Goal: Transaction & Acquisition: Purchase product/service

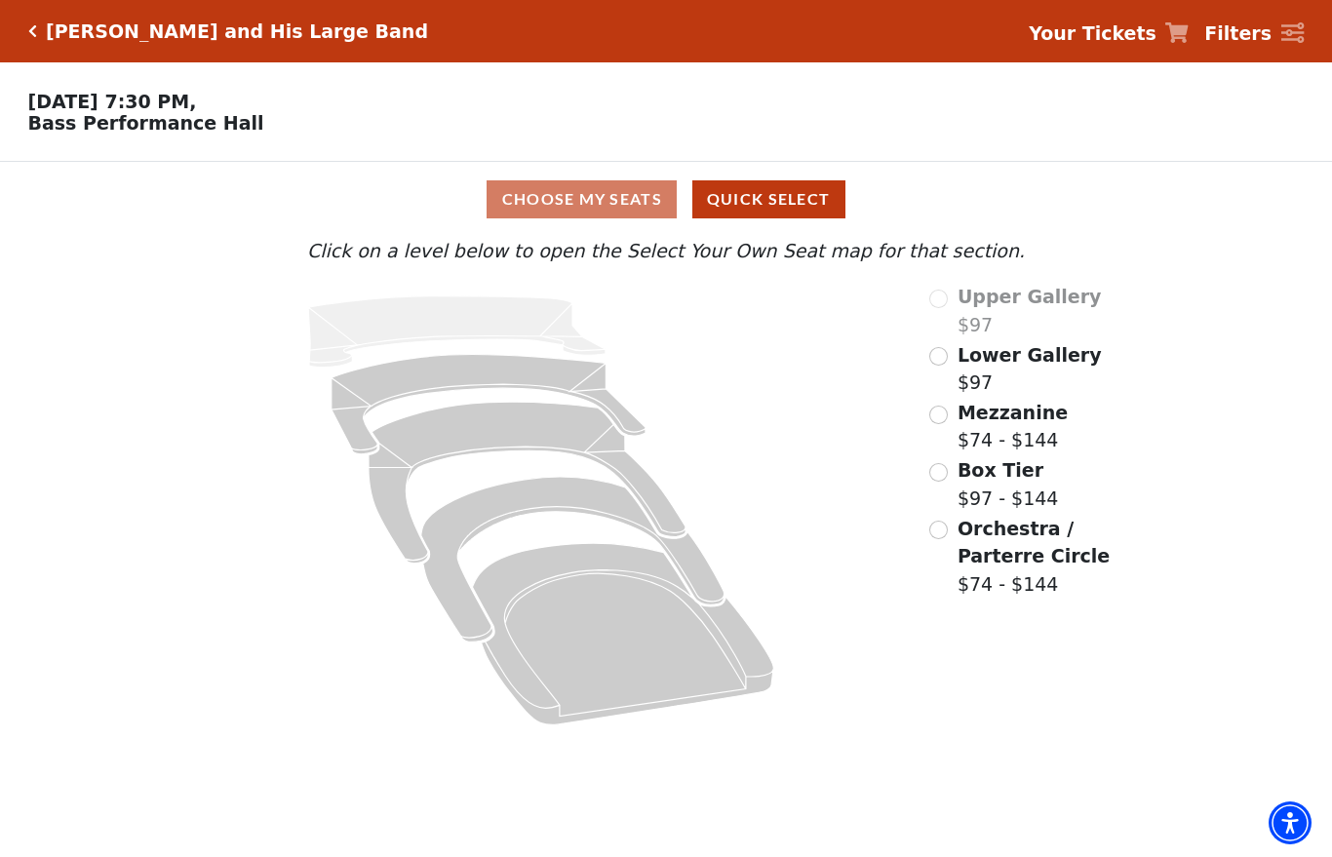
click at [955, 474] on div "Box Tier $97 - $144" at bounding box center [1041, 484] width 222 height 56
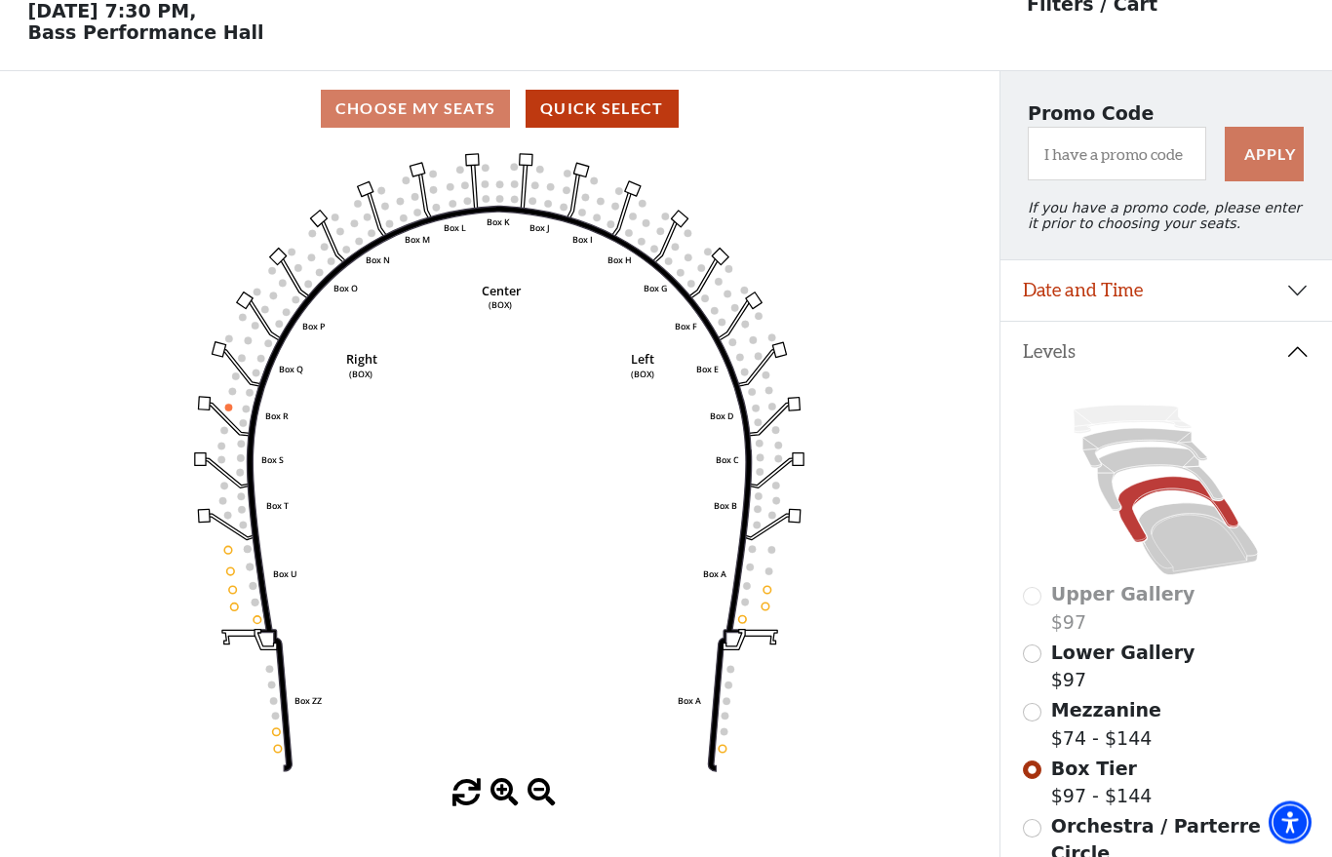
scroll to position [91, 0]
click at [766, 610] on circle at bounding box center [766, 607] width 8 height 8
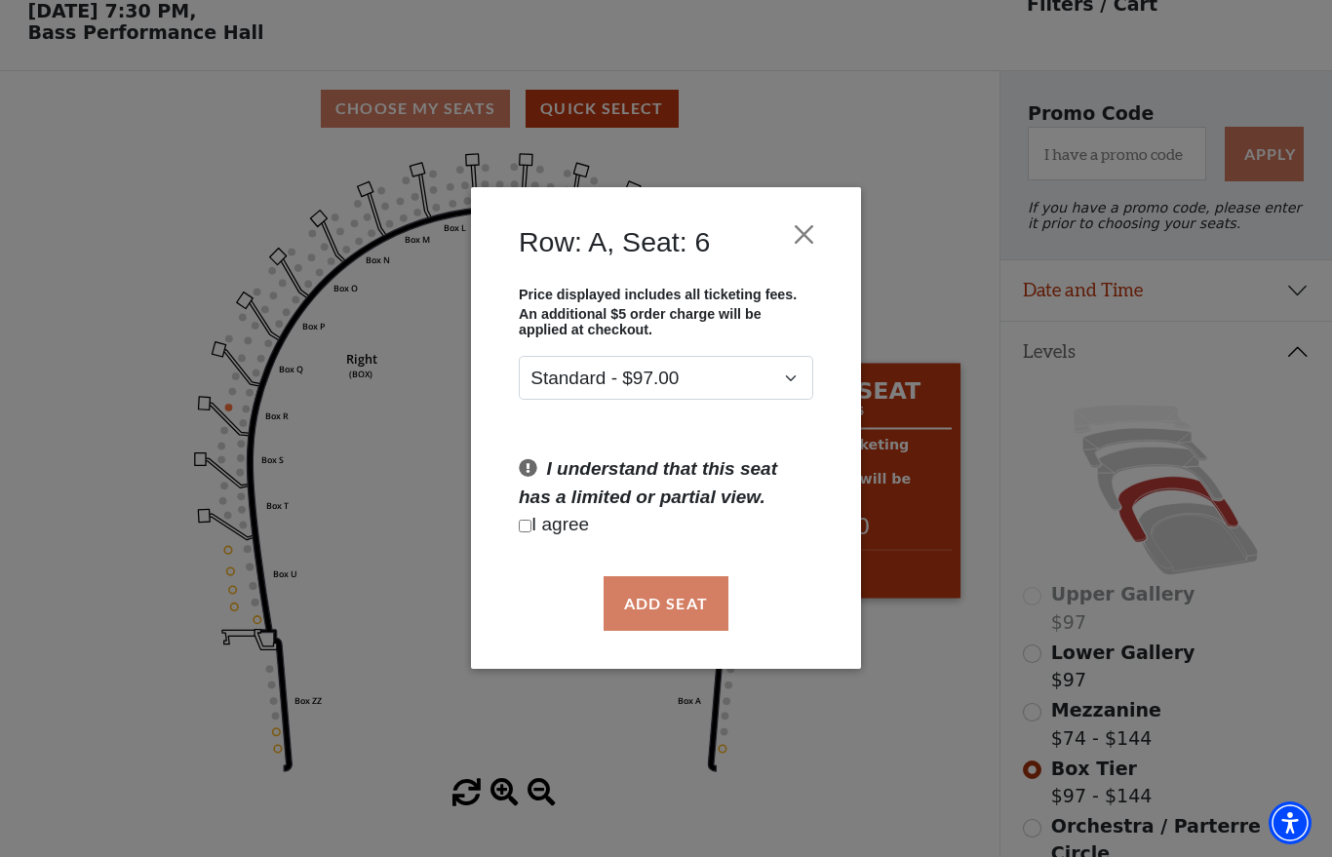
click at [811, 236] on button "Close" at bounding box center [804, 235] width 37 height 37
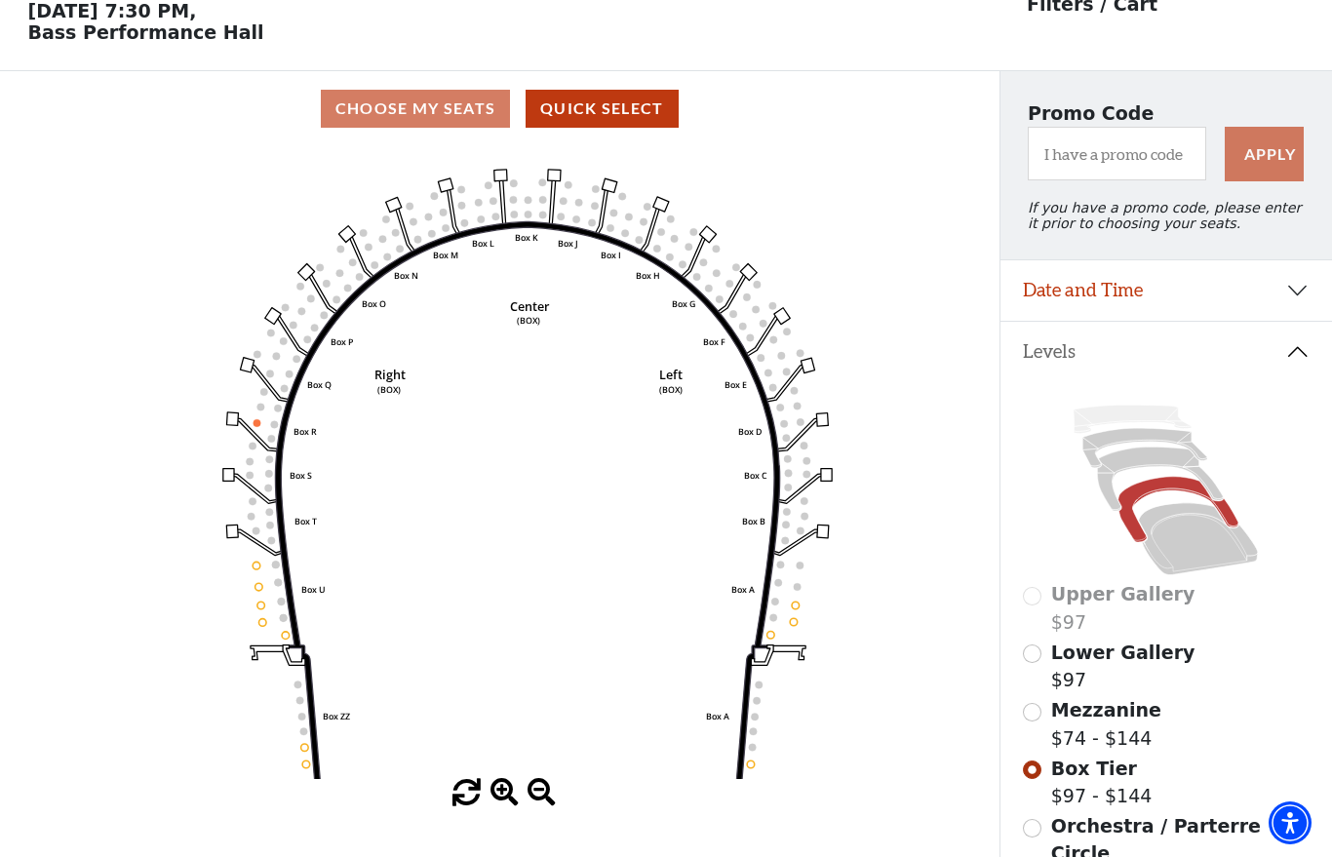
click at [919, 469] on icon "Left (BOX) Right (BOX) Center (BOX) Box ZZ Box U Box T Box S Box R Box Q Box P …" at bounding box center [499, 462] width 899 height 633
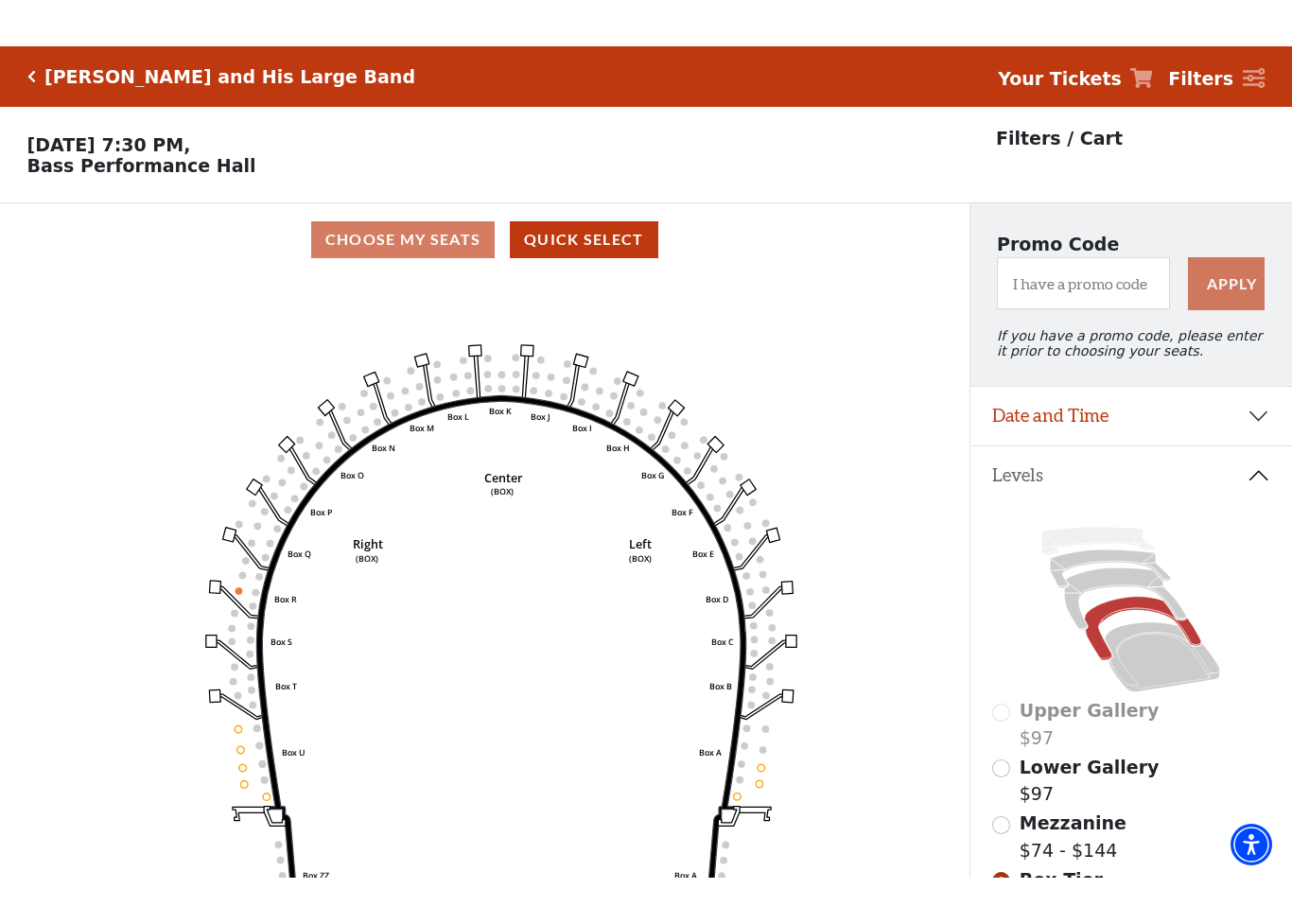
scroll to position [2, 0]
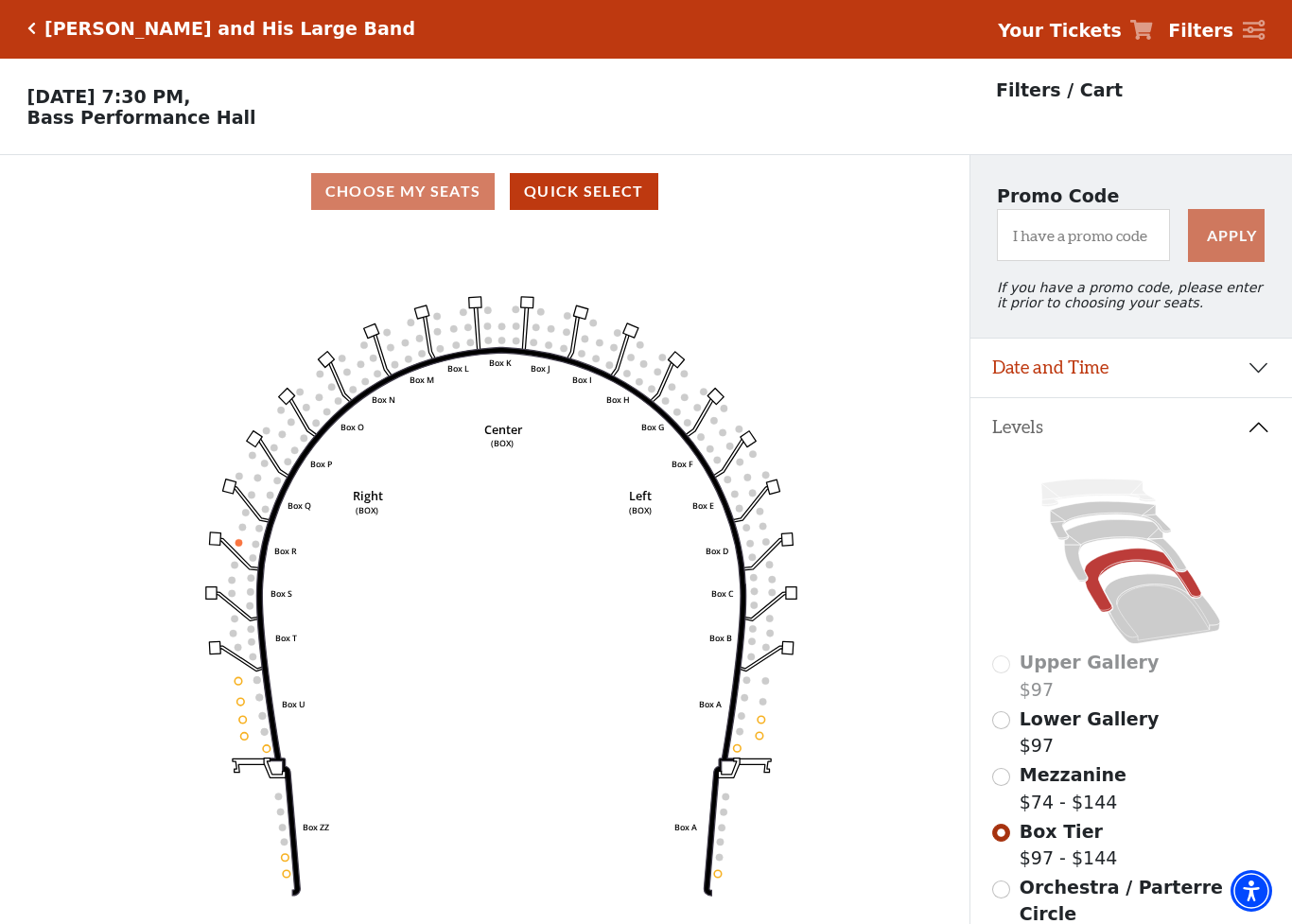
click at [31, 30] on icon "Click here to go back to filters" at bounding box center [31, 28] width 9 height 14
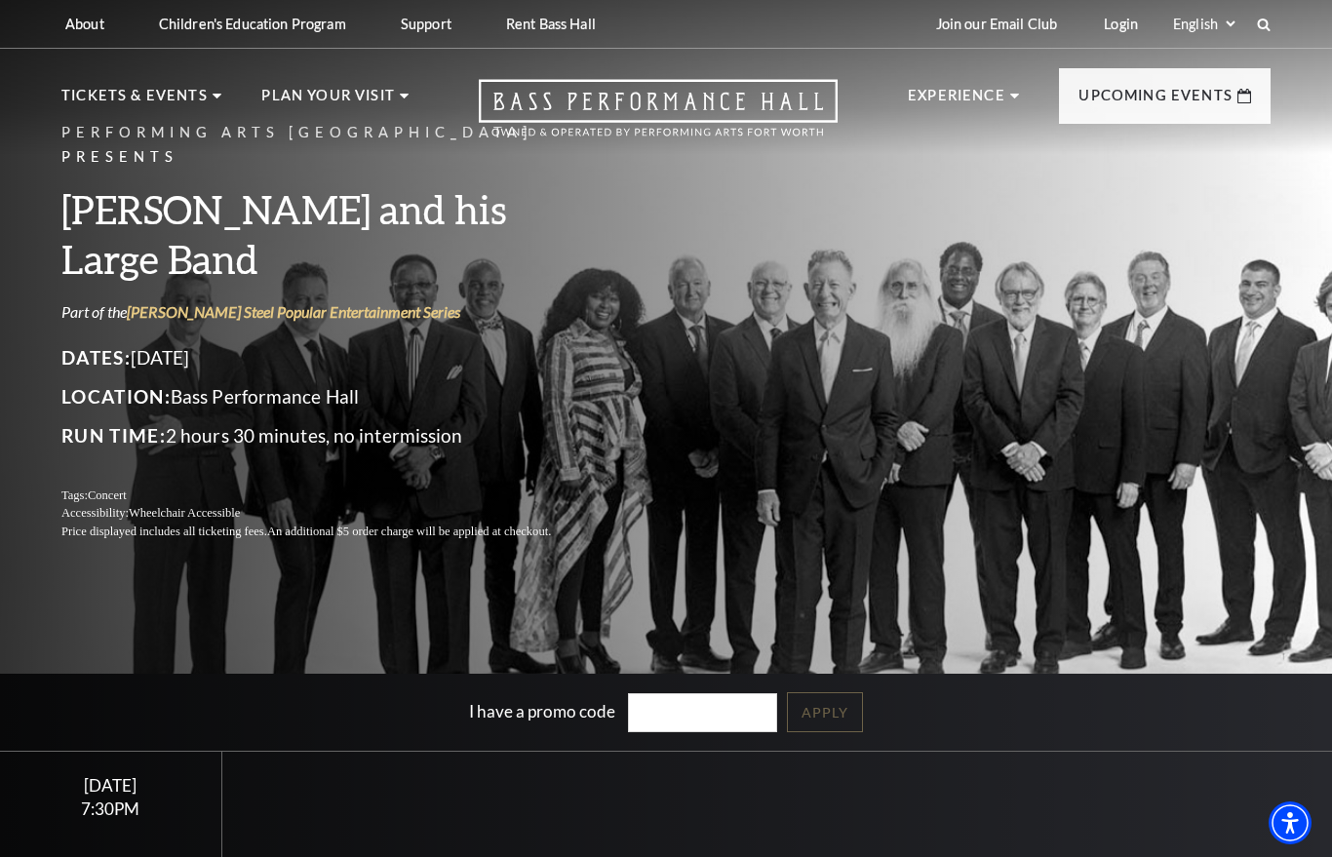
click at [128, 808] on div "7:30PM" at bounding box center [110, 809] width 175 height 17
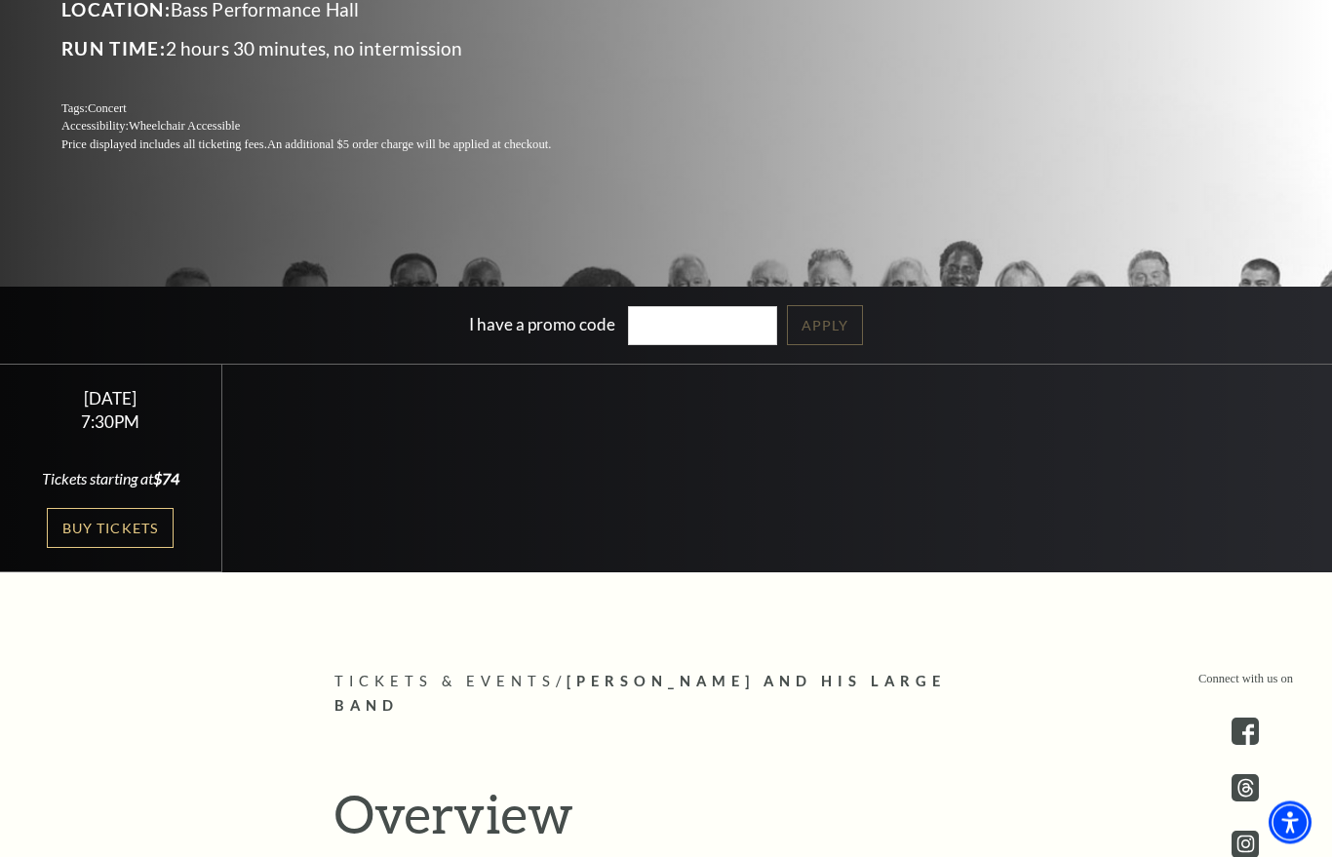
scroll to position [330, 0]
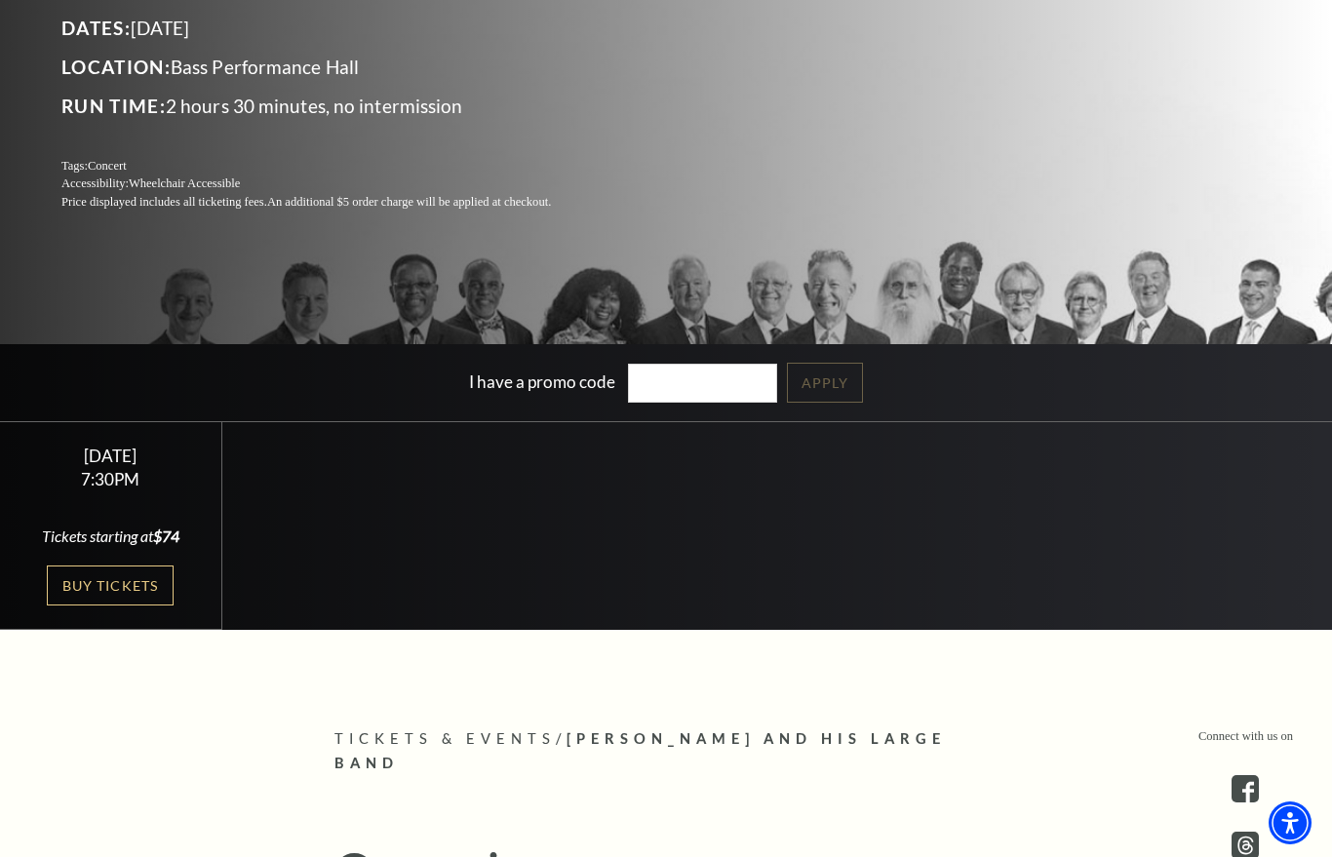
click at [94, 584] on link "Buy Tickets" at bounding box center [110, 586] width 127 height 40
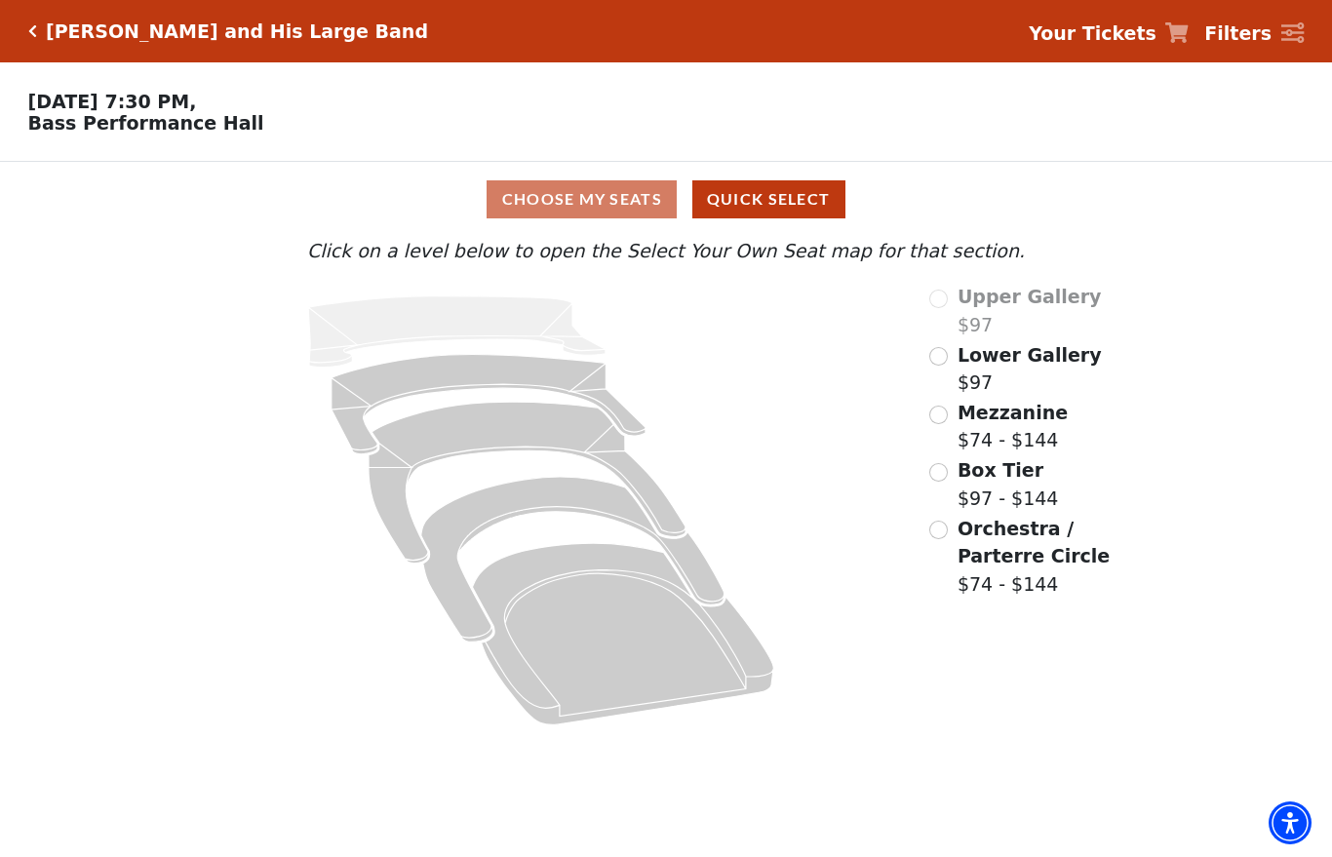
click at [947, 409] on div "Mezzanine $74 - $144" at bounding box center [1041, 427] width 222 height 56
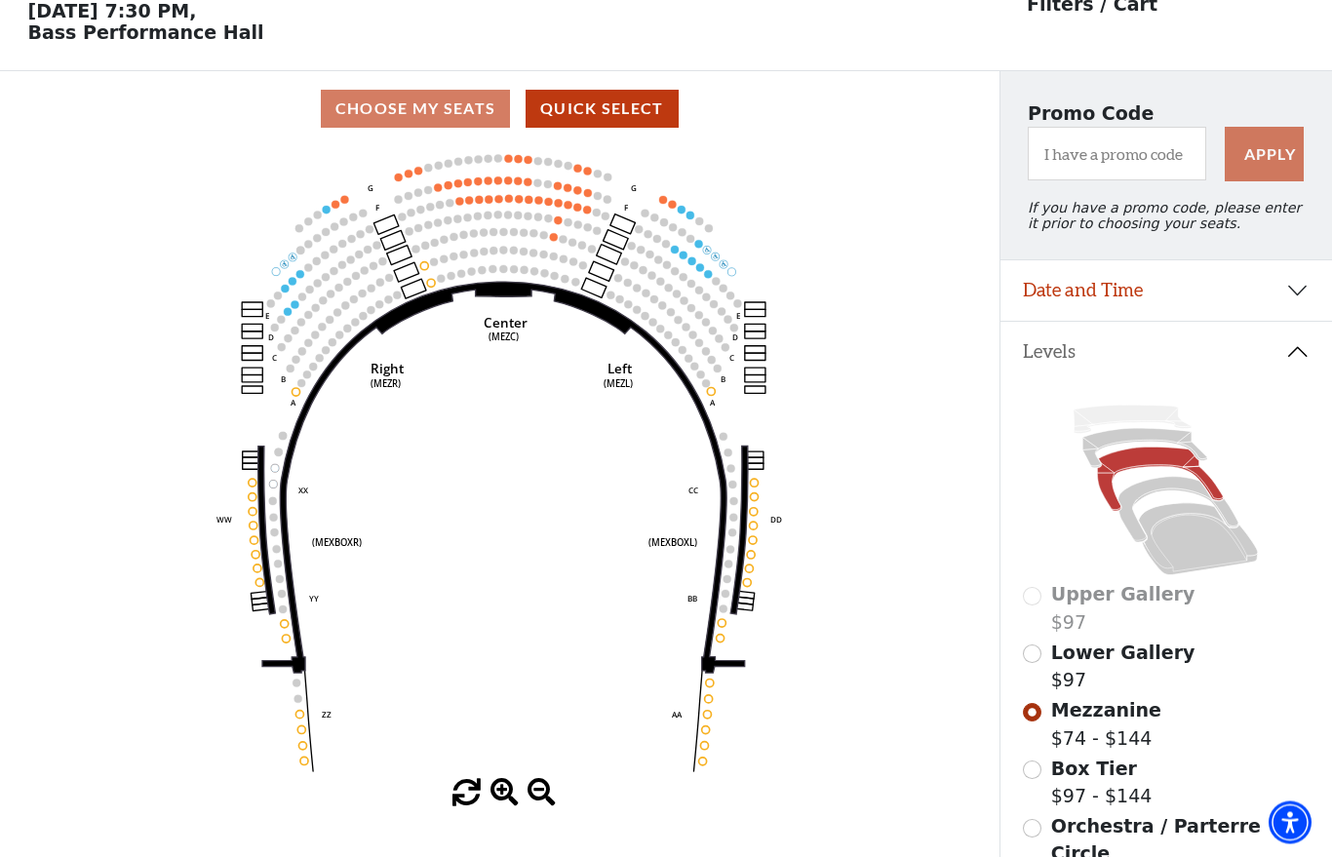
scroll to position [91, 0]
click at [344, 209] on icon "Center (MEZC) Right (MEZR) Left (MEZL) (MEXBOXR) (MEXBOXL) XX WW CC DD YY BB ZZ…" at bounding box center [499, 462] width 899 height 633
click at [344, 203] on circle at bounding box center [345, 199] width 8 height 8
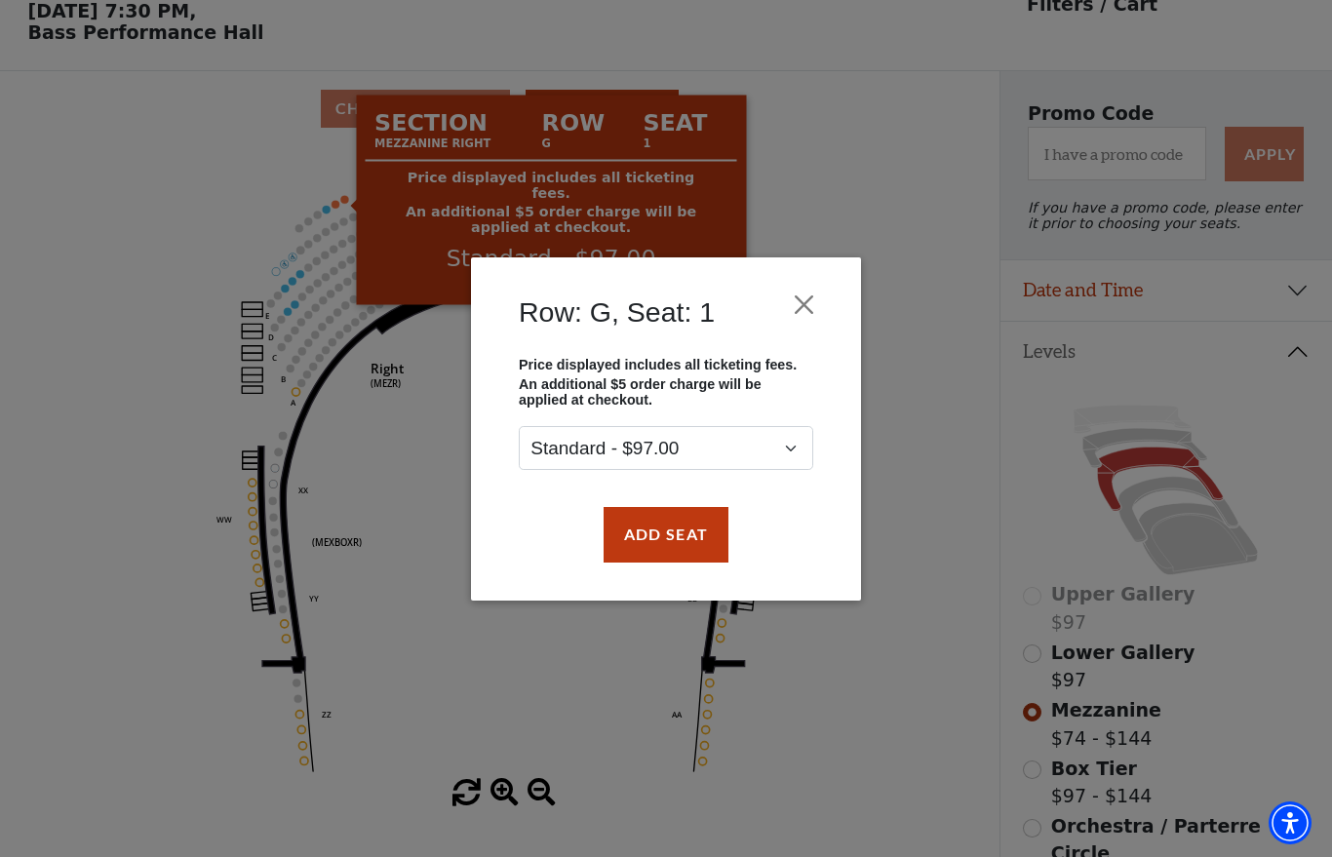
click at [337, 207] on div "Row: G, Seat: 1 Price displayed includes all ticketing fees. An additional $5 o…" at bounding box center [666, 428] width 1332 height 857
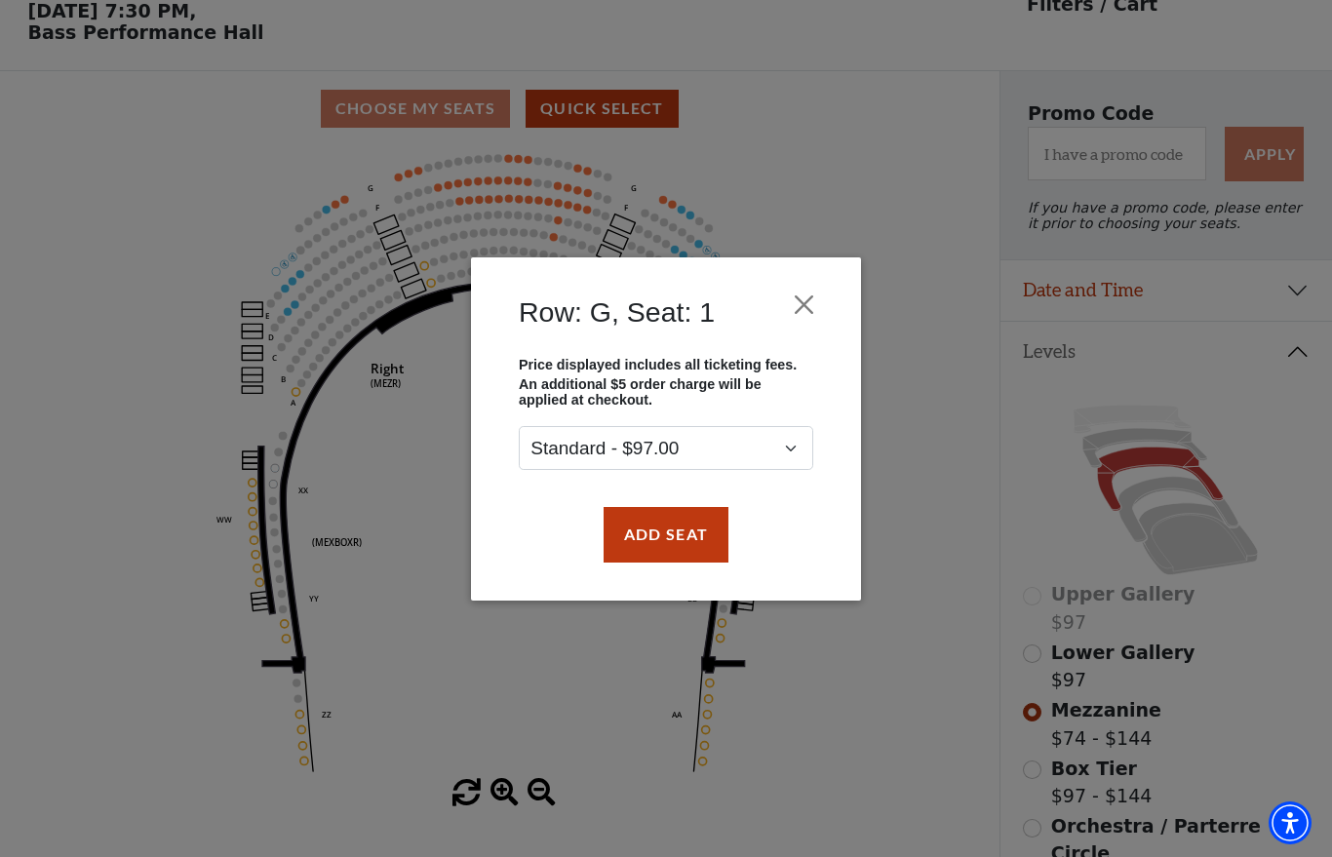
click at [680, 543] on button "Add Seat" at bounding box center [666, 534] width 125 height 55
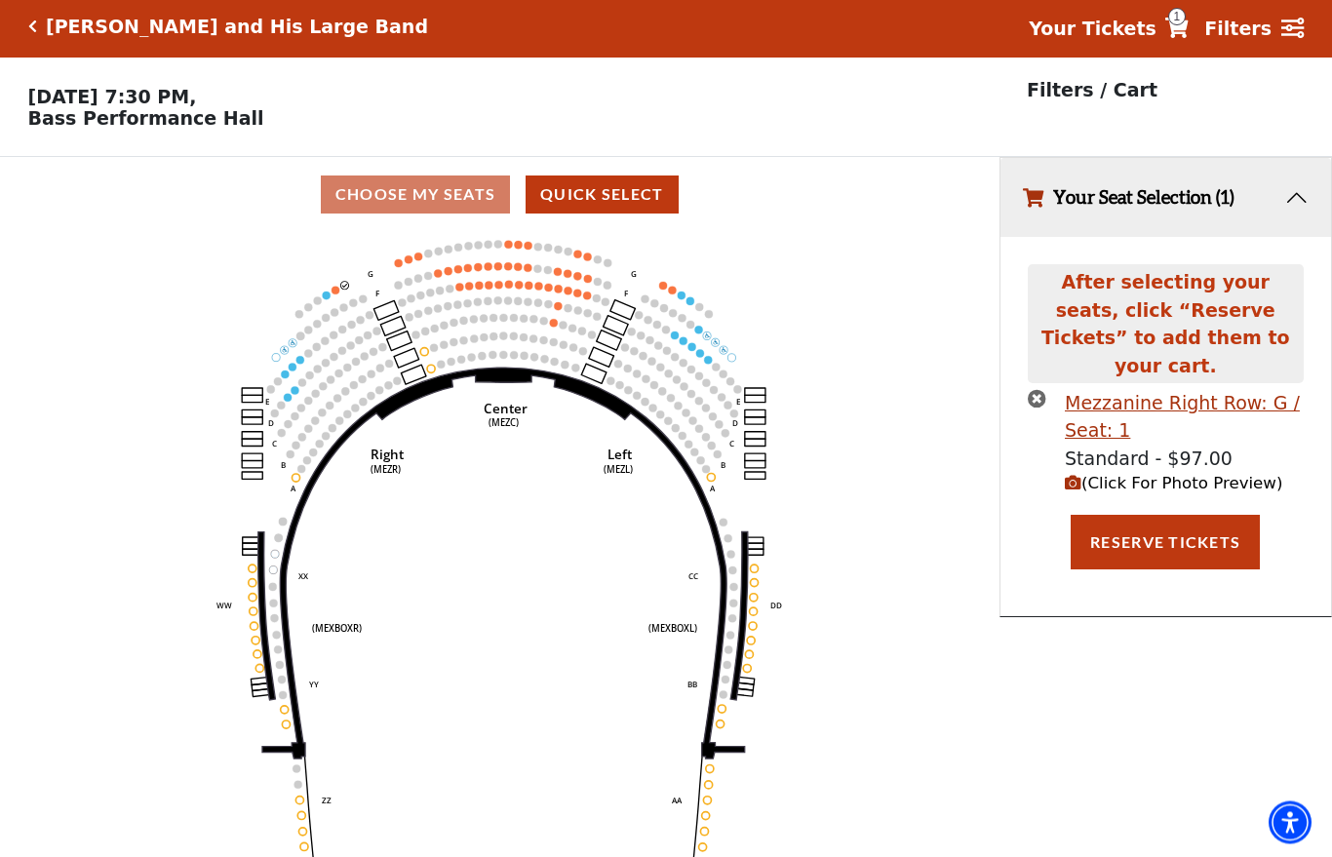
scroll to position [0, 0]
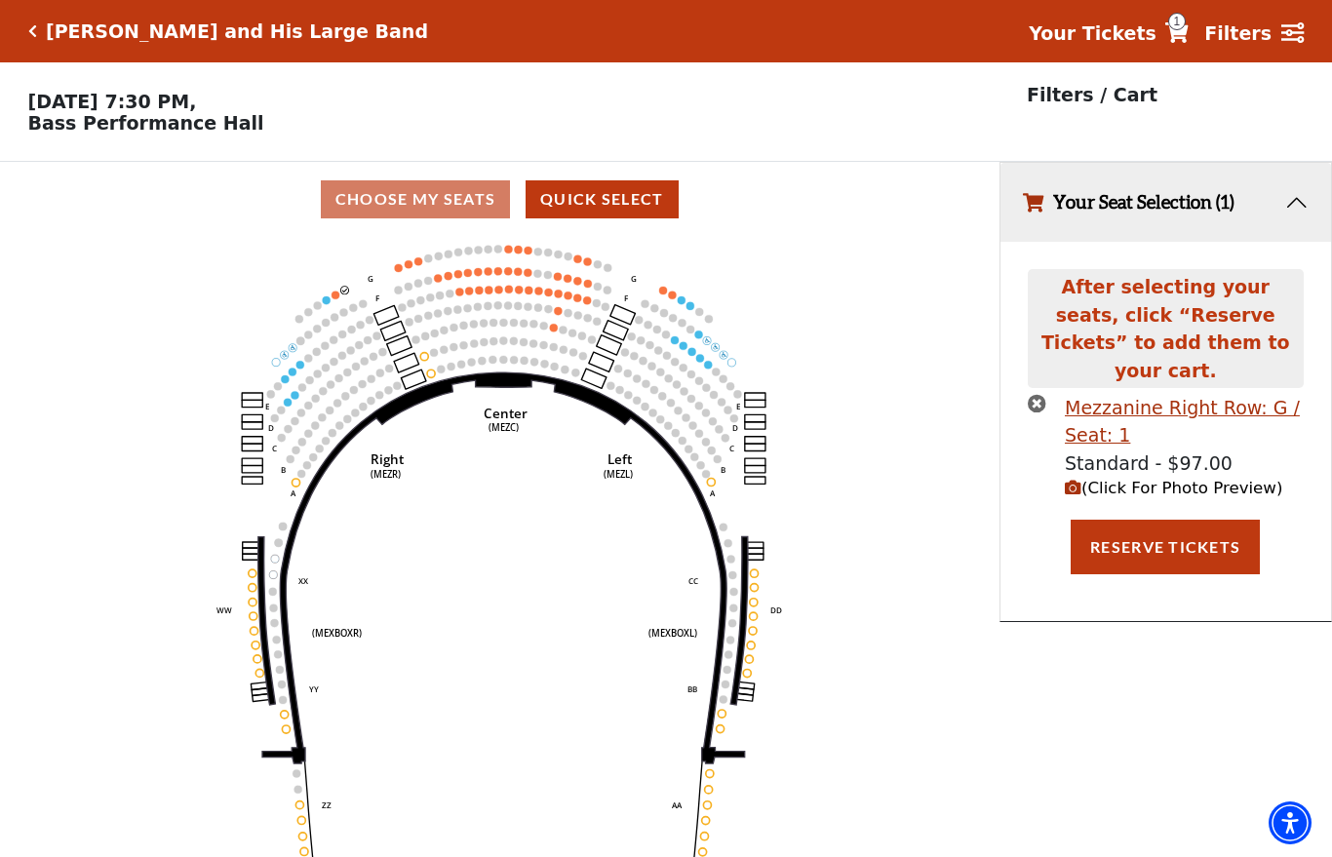
click at [337, 298] on circle at bounding box center [336, 295] width 8 height 8
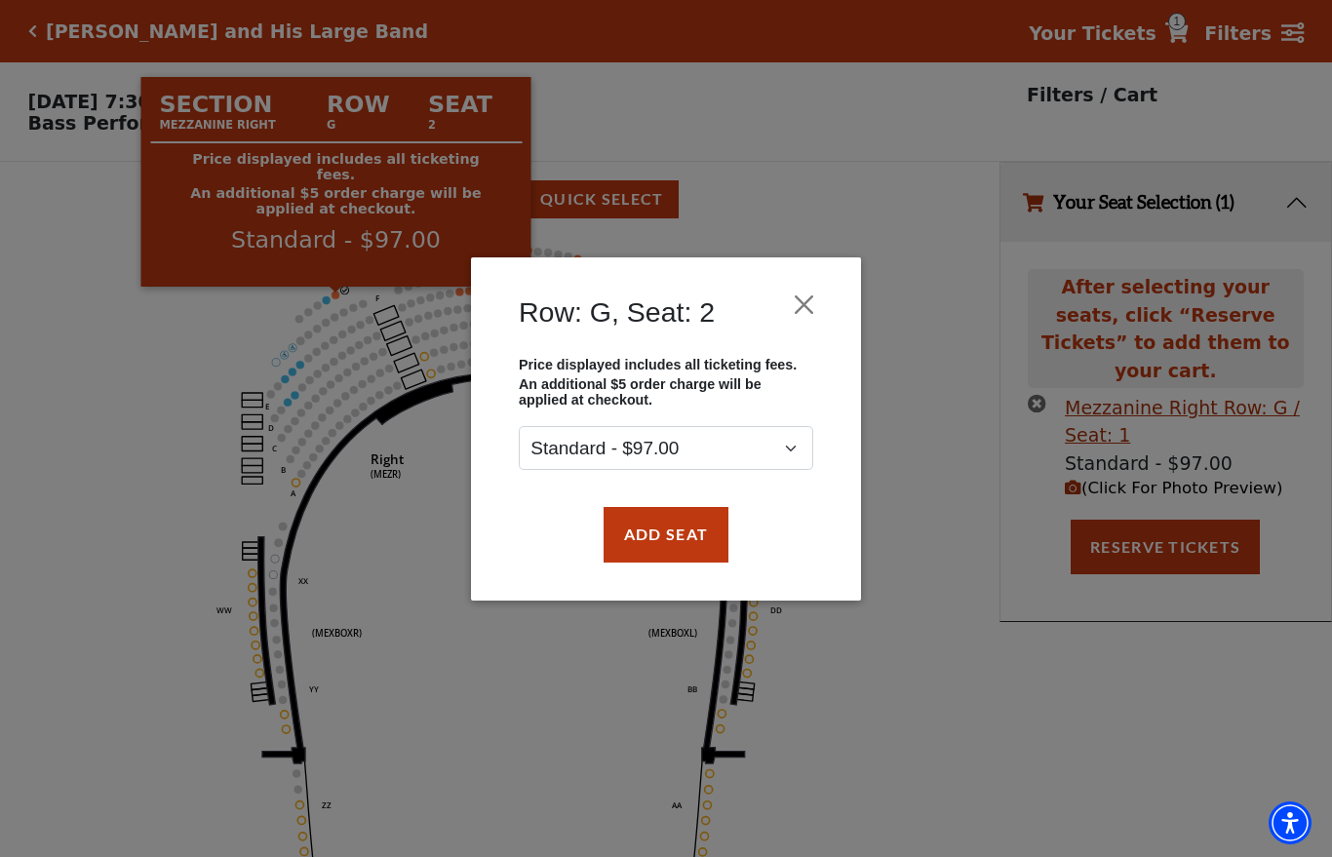
click at [691, 547] on button "Add Seat" at bounding box center [666, 534] width 125 height 55
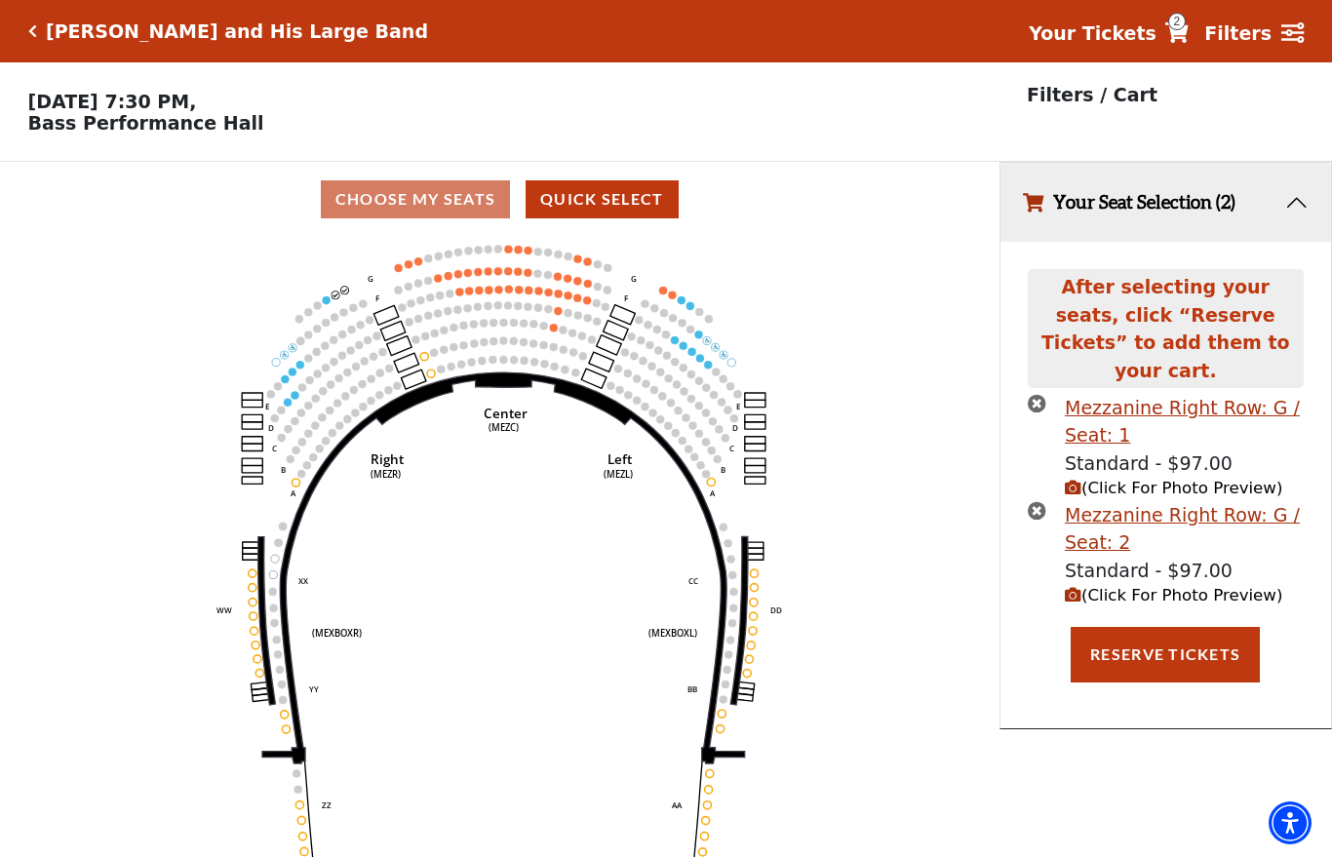
click at [351, 284] on icon "Center (MEZC) Right (MEZR) Left (MEZL) (MEXBOXR) (MEXBOXL) XX WW CC DD YY BB ZZ…" at bounding box center [499, 553] width 899 height 633
click at [346, 294] on circle at bounding box center [345, 290] width 8 height 8
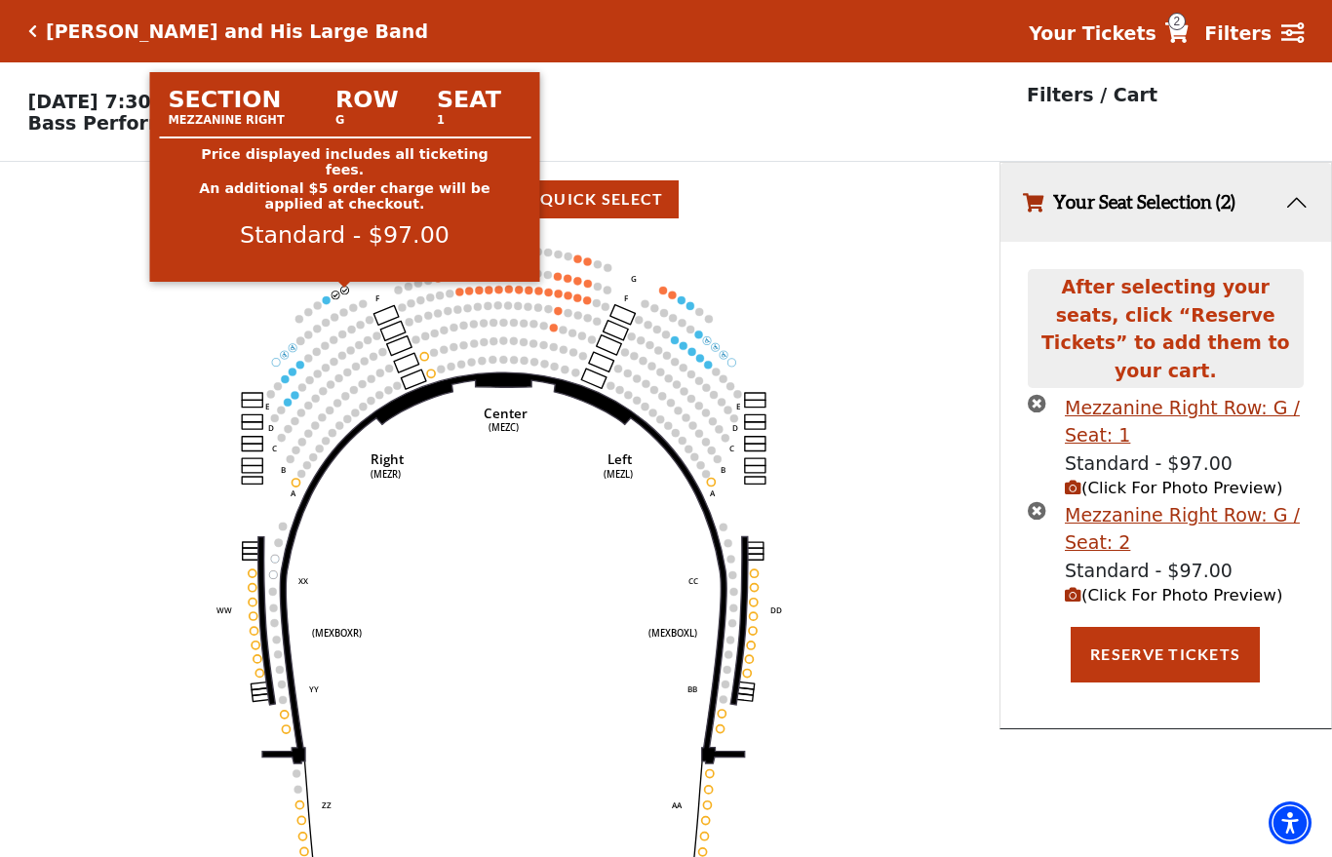
click at [947, 366] on icon "Center (MEZC) Right (MEZR) Left (MEZL) (MEXBOXR) (MEXBOXL) XX WW CC DD YY BB ZZ…" at bounding box center [499, 553] width 899 height 633
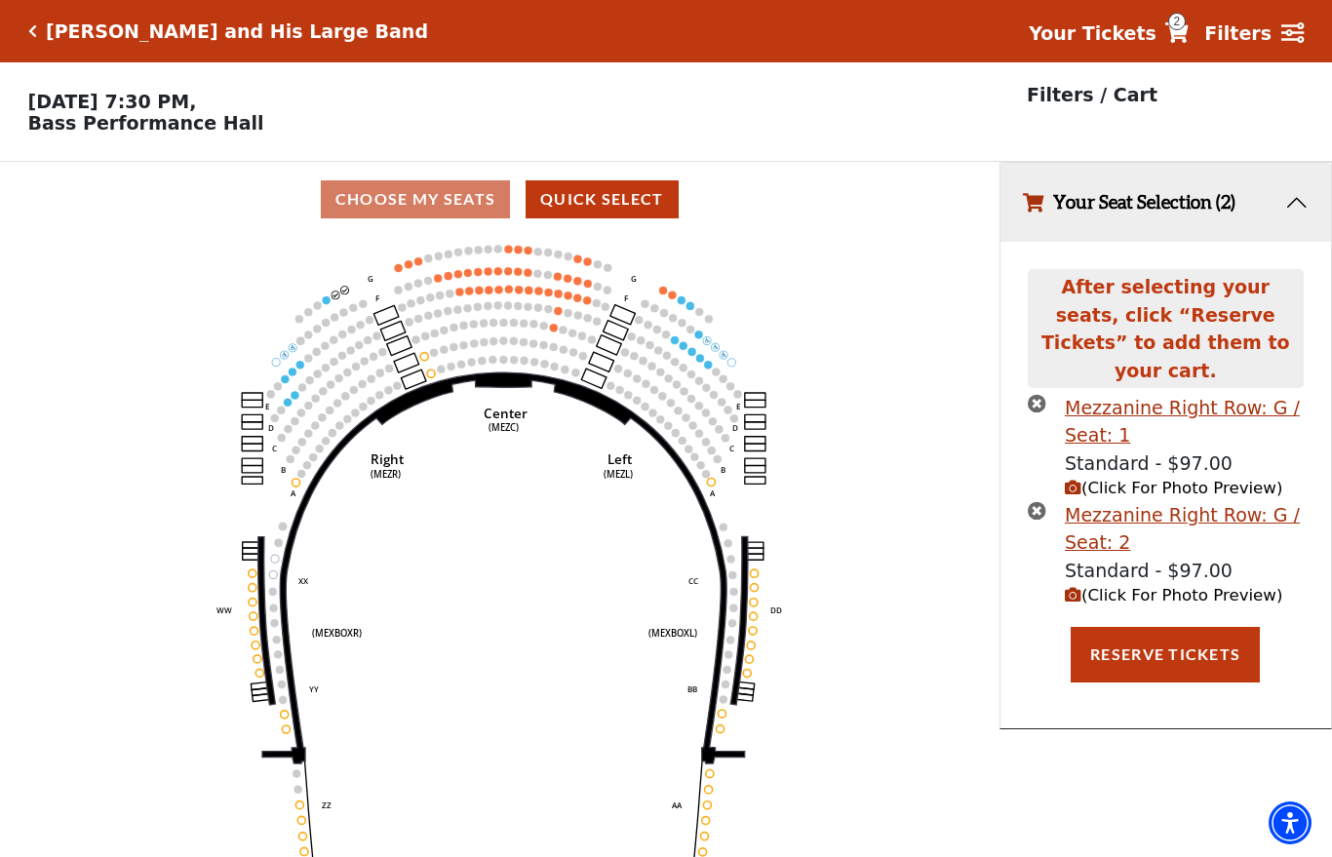
click at [663, 295] on circle at bounding box center [663, 291] width 8 height 8
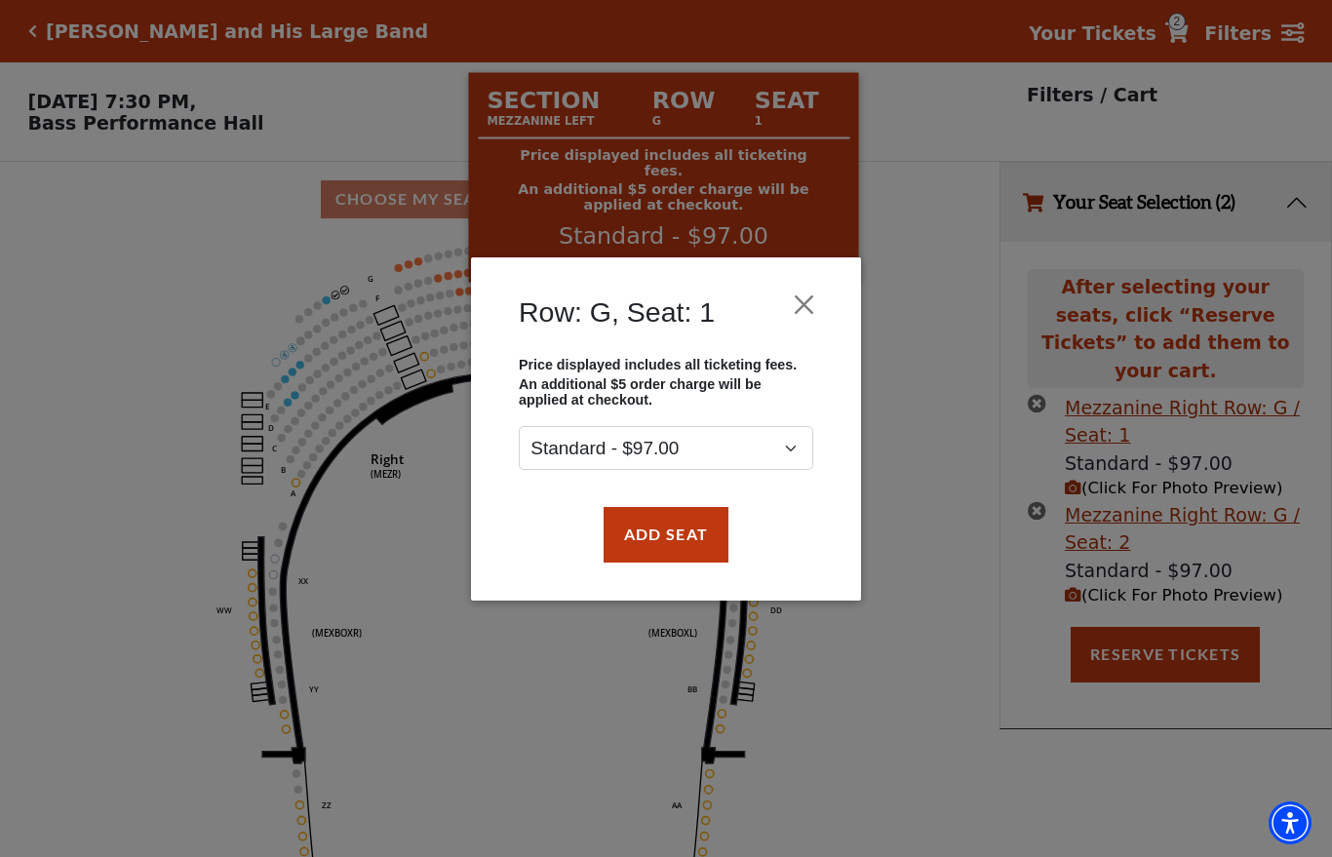
click at [689, 545] on button "Add Seat" at bounding box center [666, 534] width 125 height 55
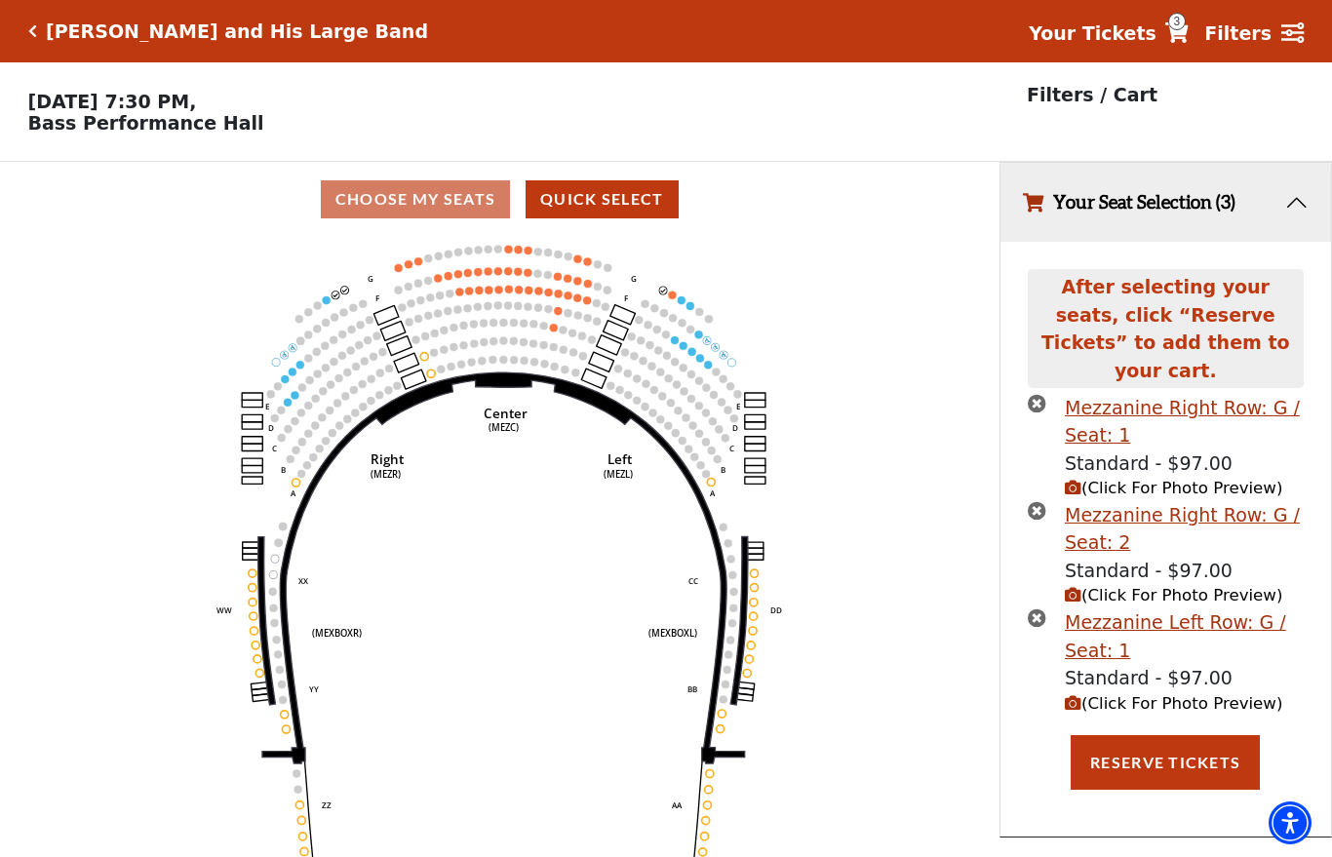
click at [672, 298] on circle at bounding box center [673, 295] width 8 height 8
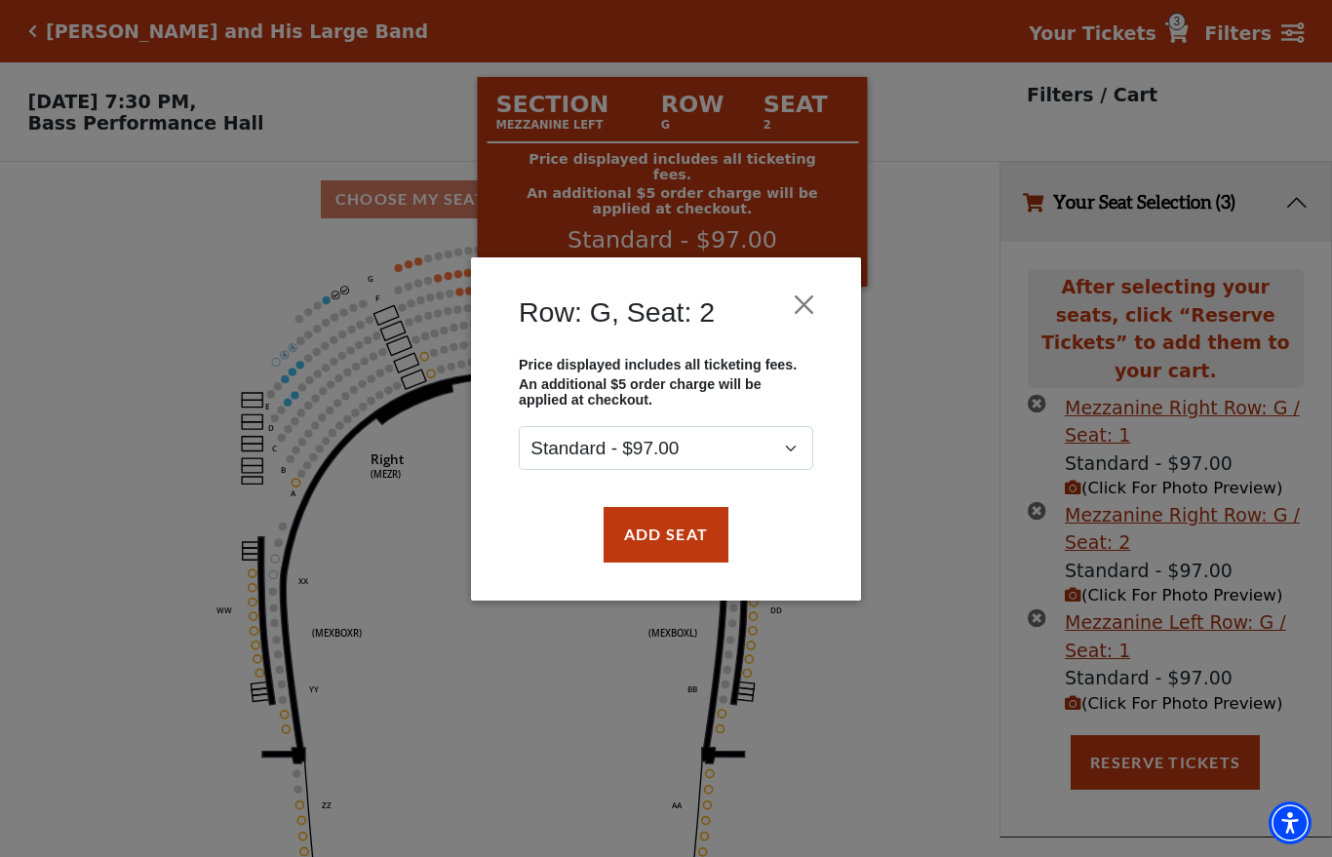
click at [690, 539] on button "Add Seat" at bounding box center [666, 534] width 125 height 55
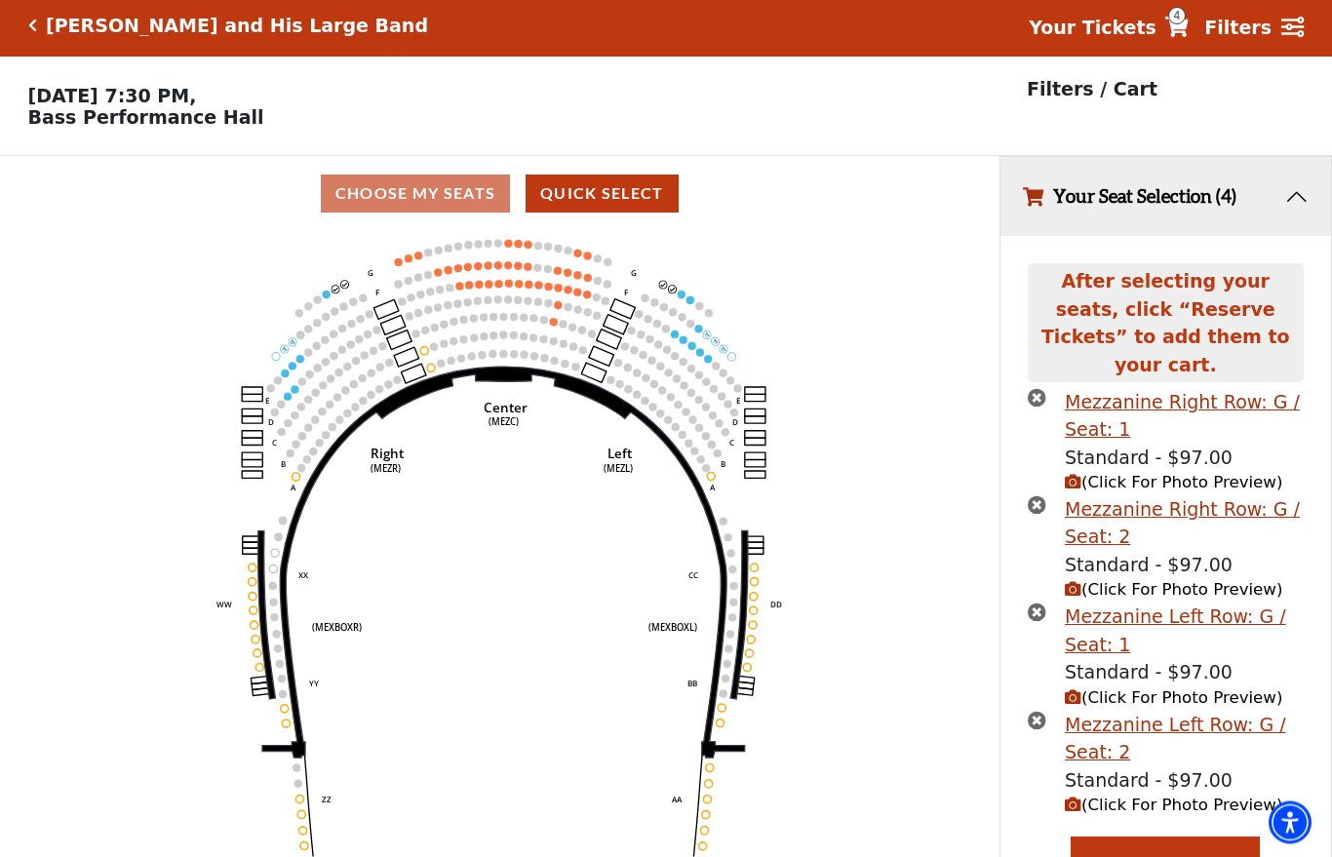
scroll to position [6, 0]
click at [683, 292] on icon "Center (MEZC) Right (MEZR) Left (MEZL) (MEXBOXR) (MEXBOXL) XX WW CC DD YY BB ZZ…" at bounding box center [499, 547] width 899 height 633
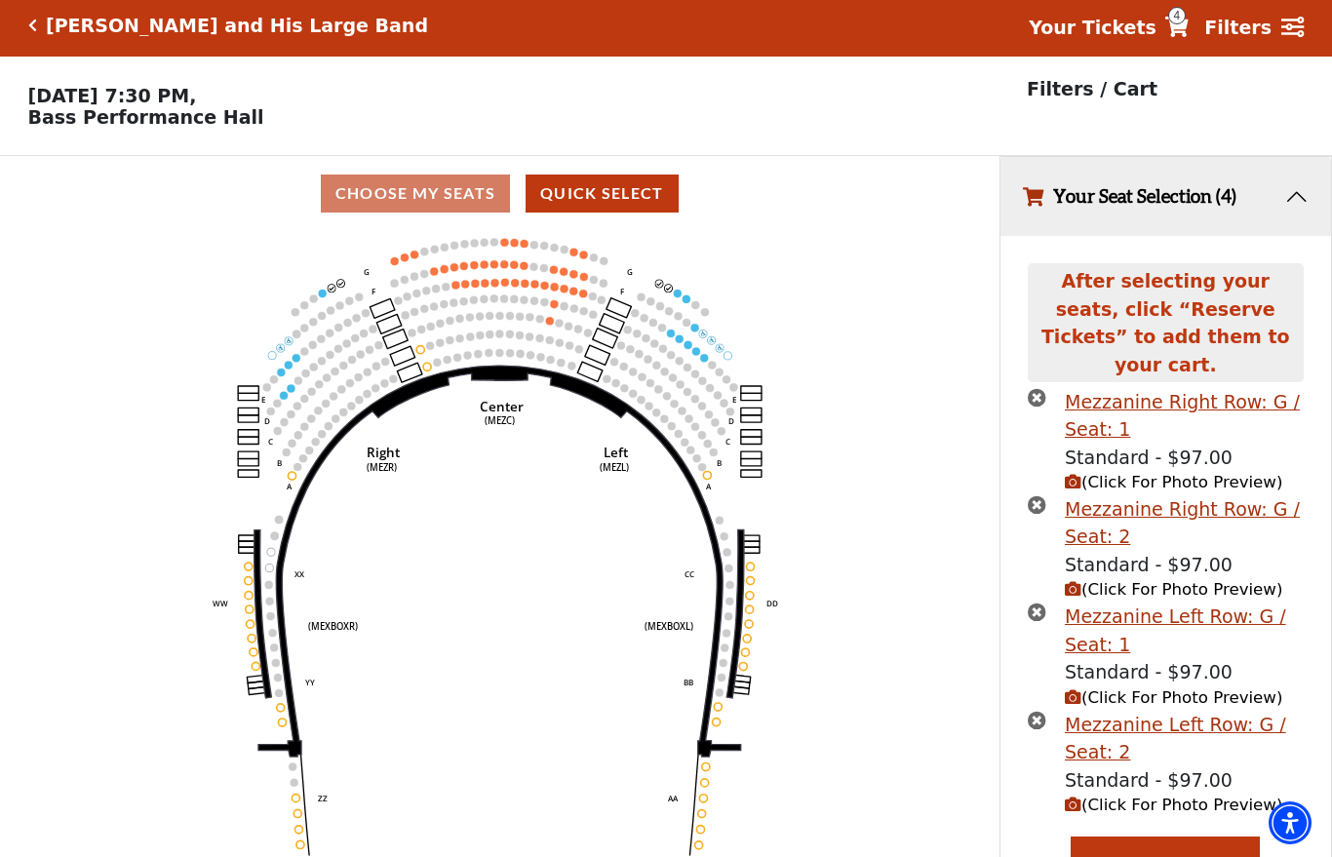
click at [685, 301] on circle at bounding box center [687, 299] width 8 height 8
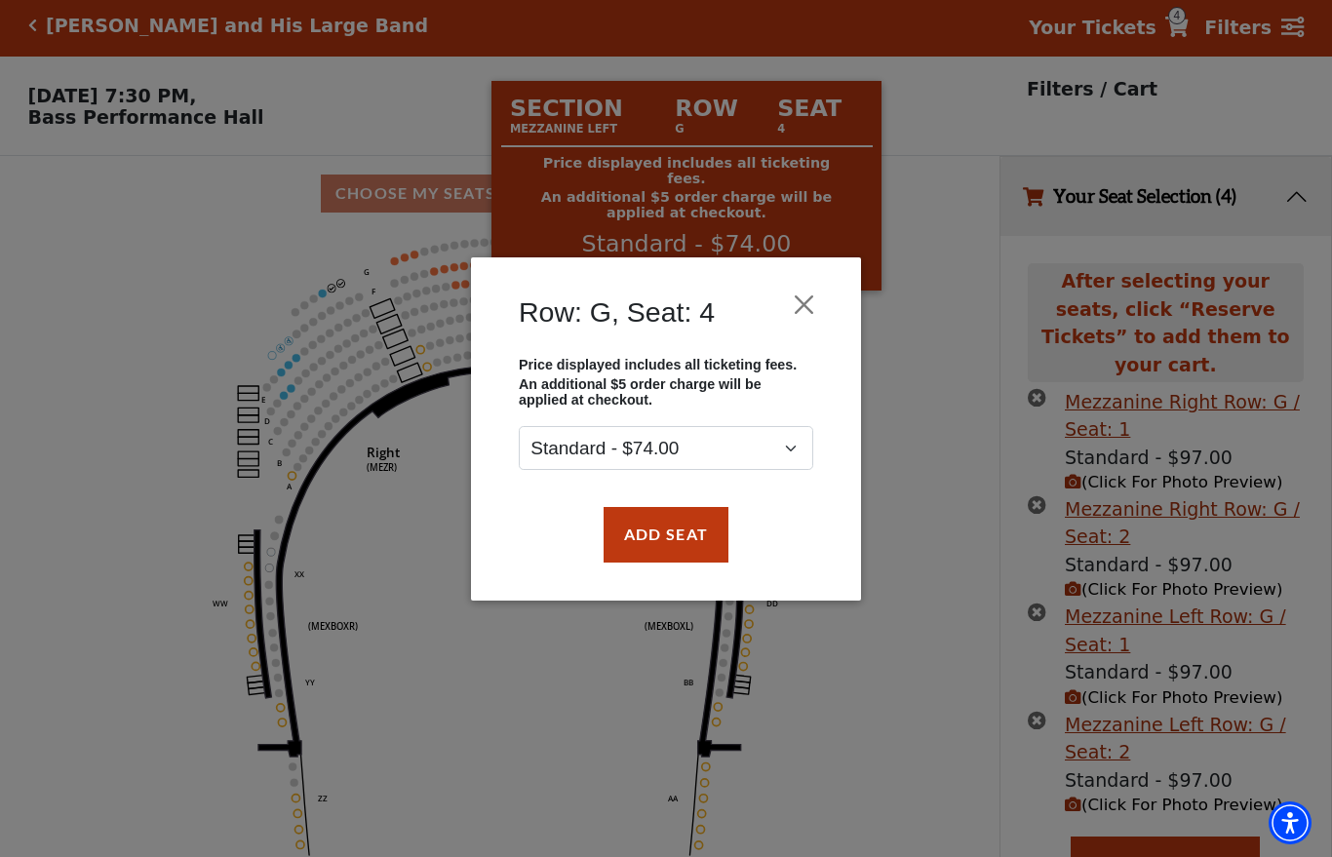
click at [804, 302] on button "Close" at bounding box center [804, 304] width 37 height 37
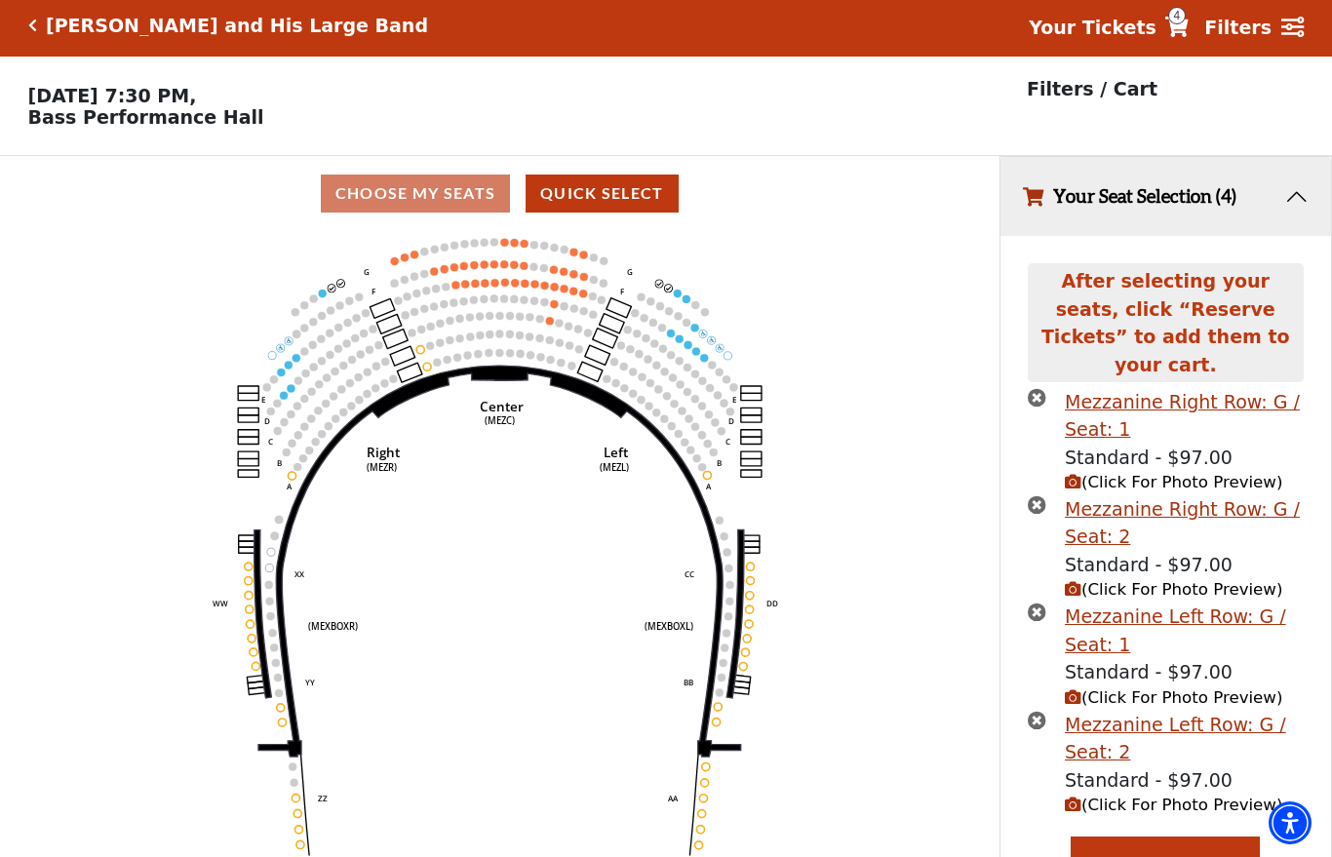
click at [678, 297] on circle at bounding box center [678, 294] width 8 height 8
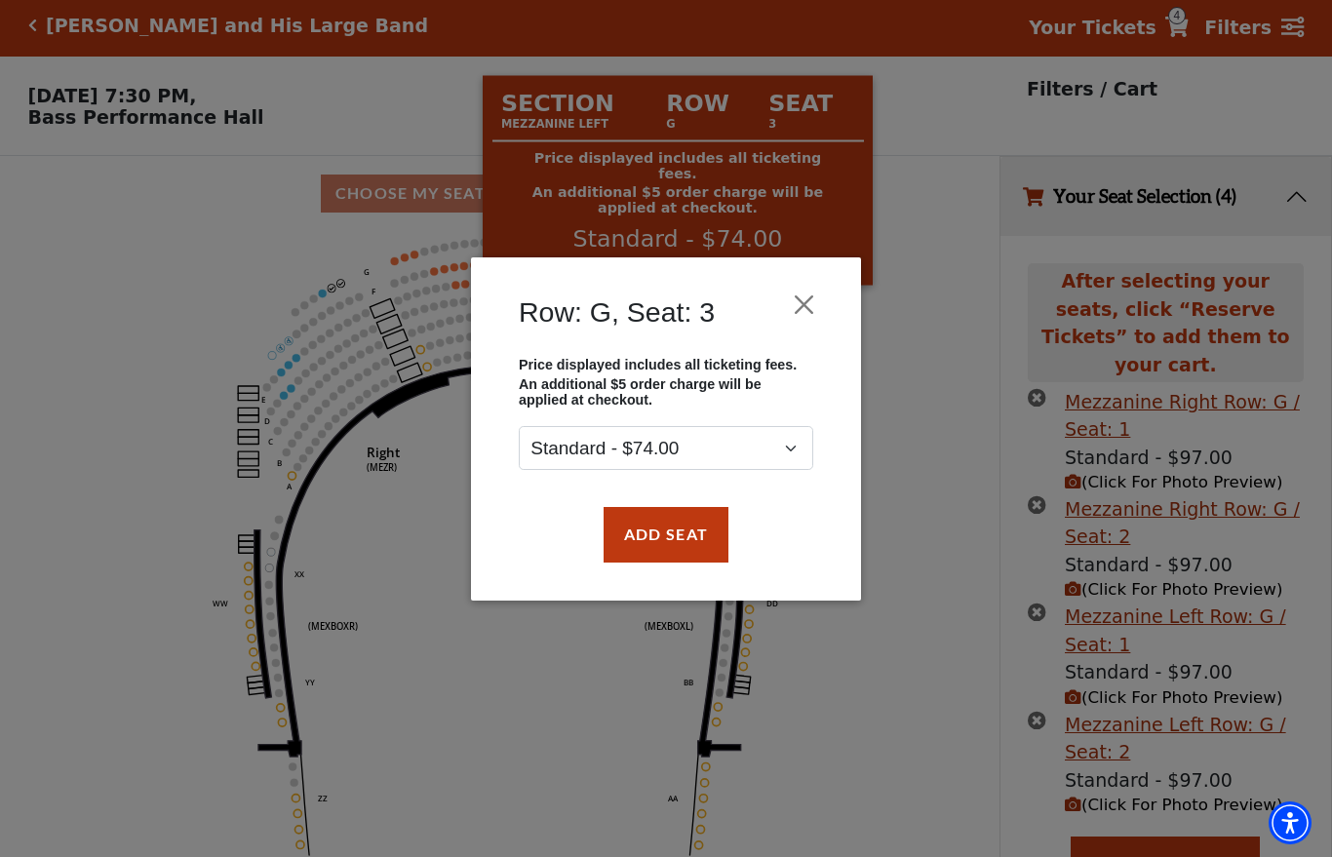
click at [811, 304] on button "Close" at bounding box center [804, 304] width 37 height 37
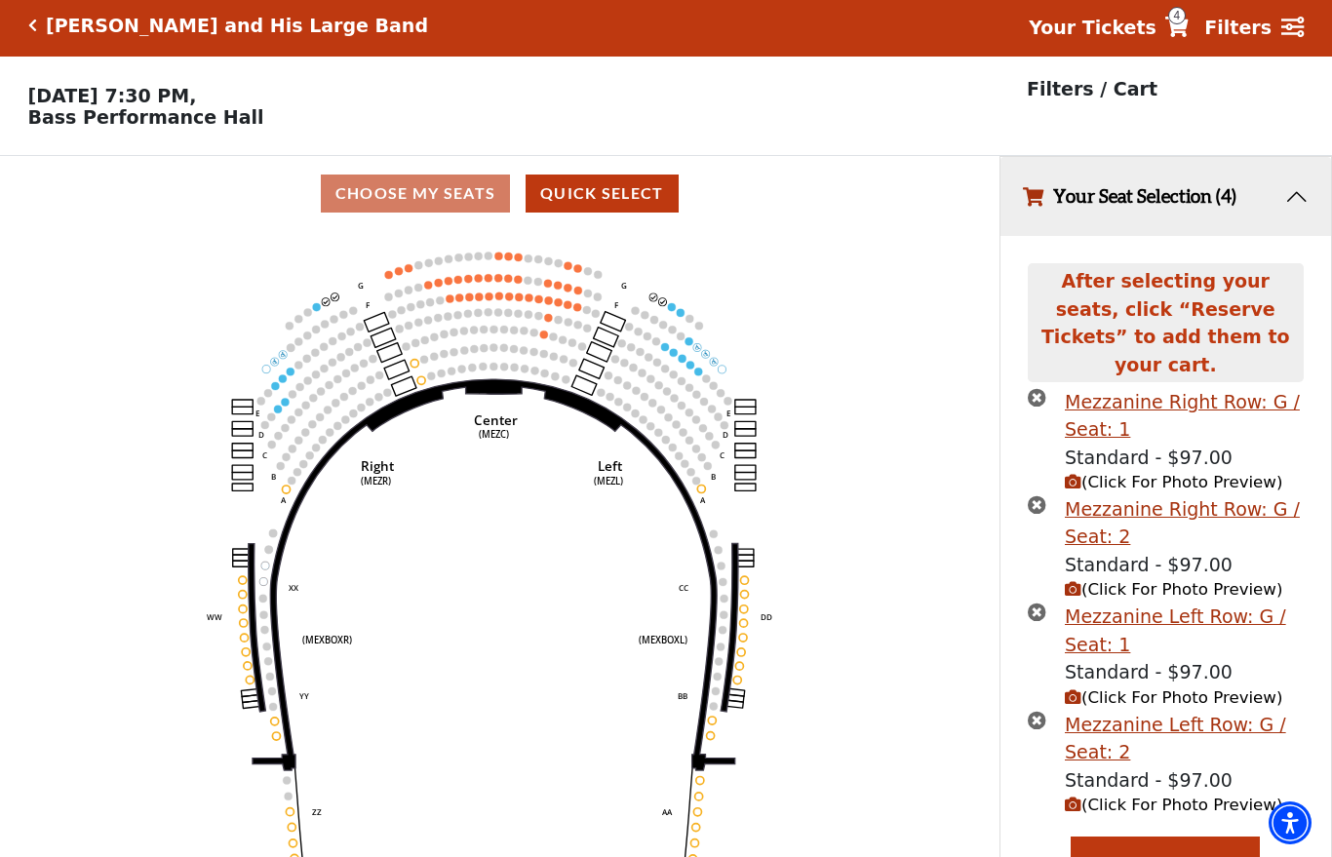
click at [1040, 711] on icon "times-circle" at bounding box center [1037, 720] width 19 height 19
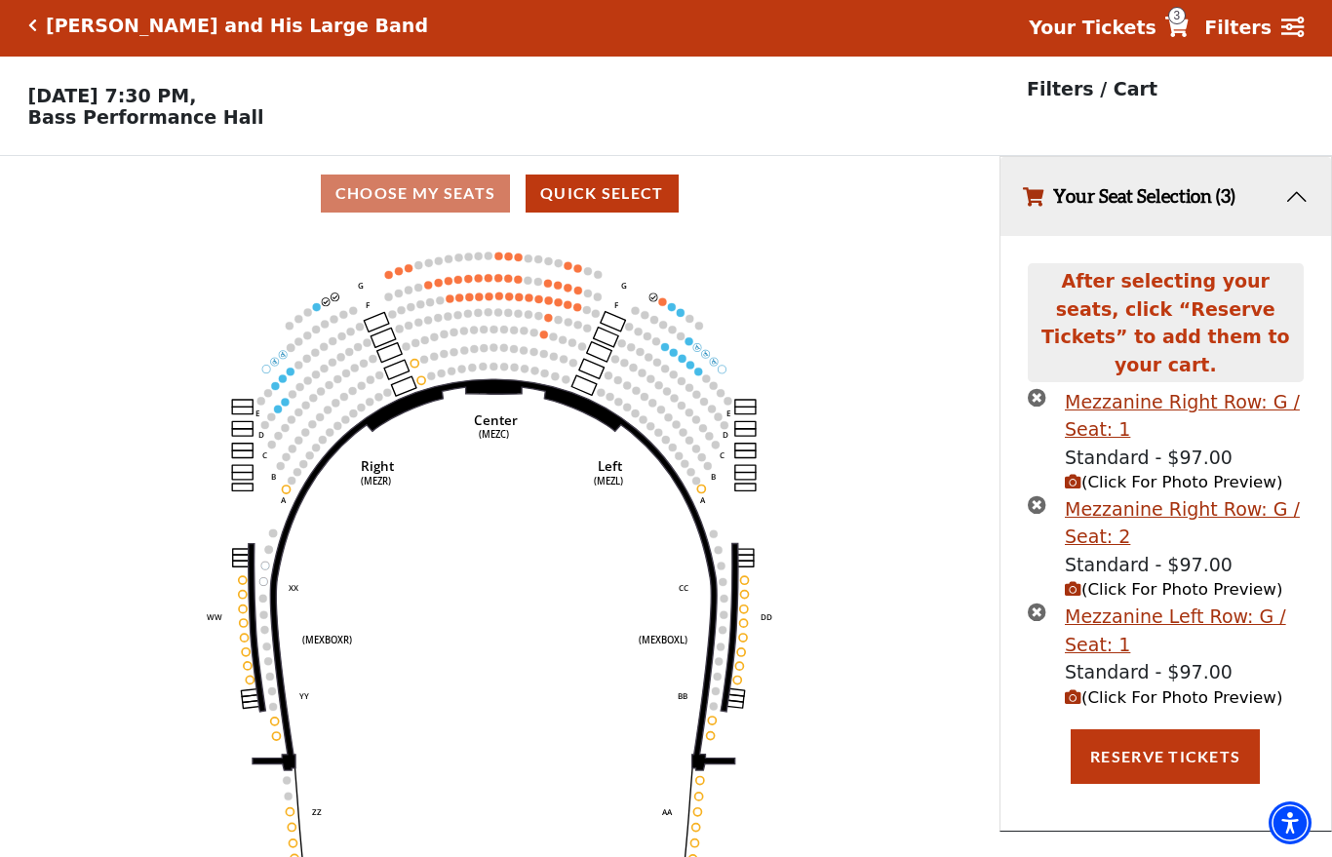
click at [1042, 603] on icon "times-circle" at bounding box center [1037, 612] width 19 height 19
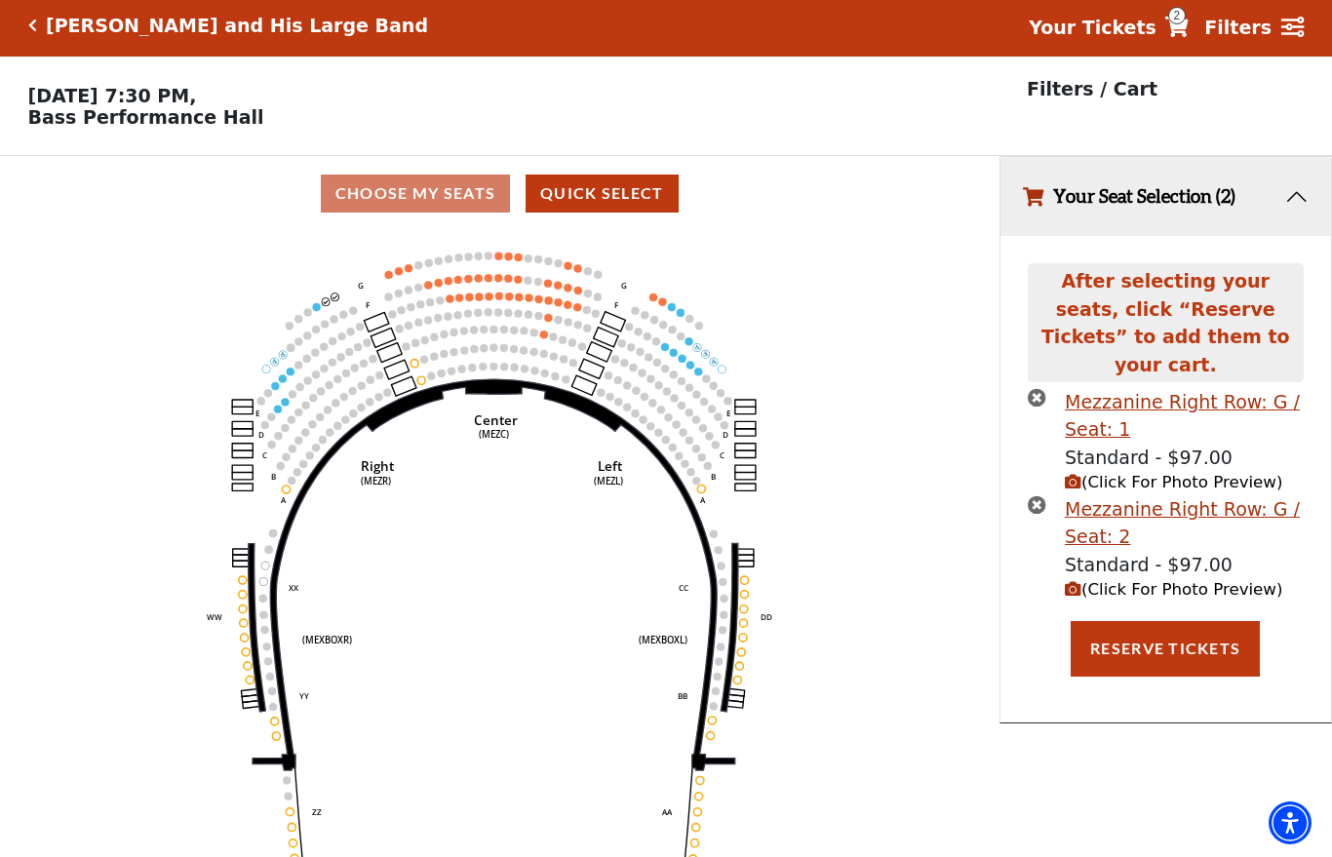
click at [659, 303] on circle at bounding box center [663, 301] width 8 height 8
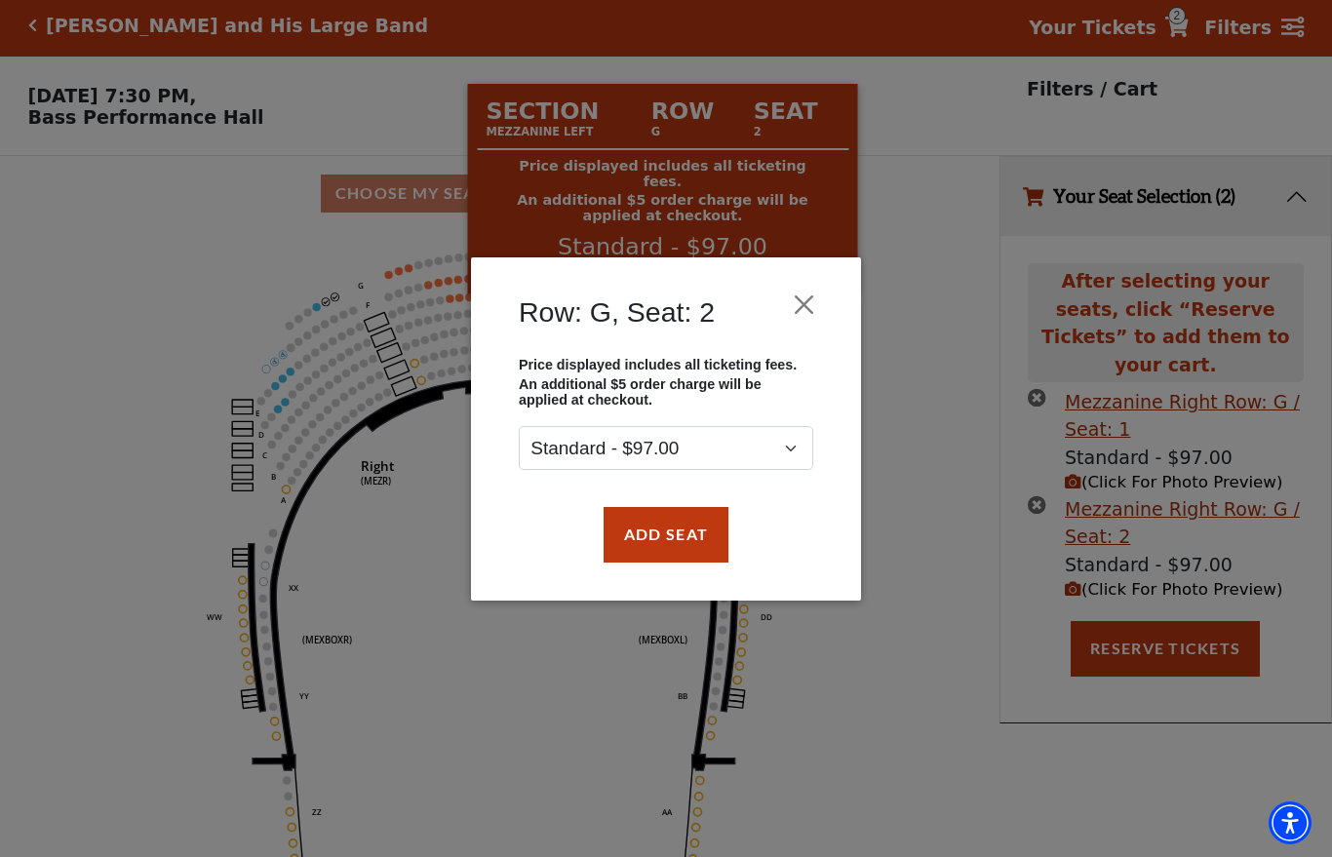
click at [809, 300] on button "Close" at bounding box center [804, 304] width 37 height 37
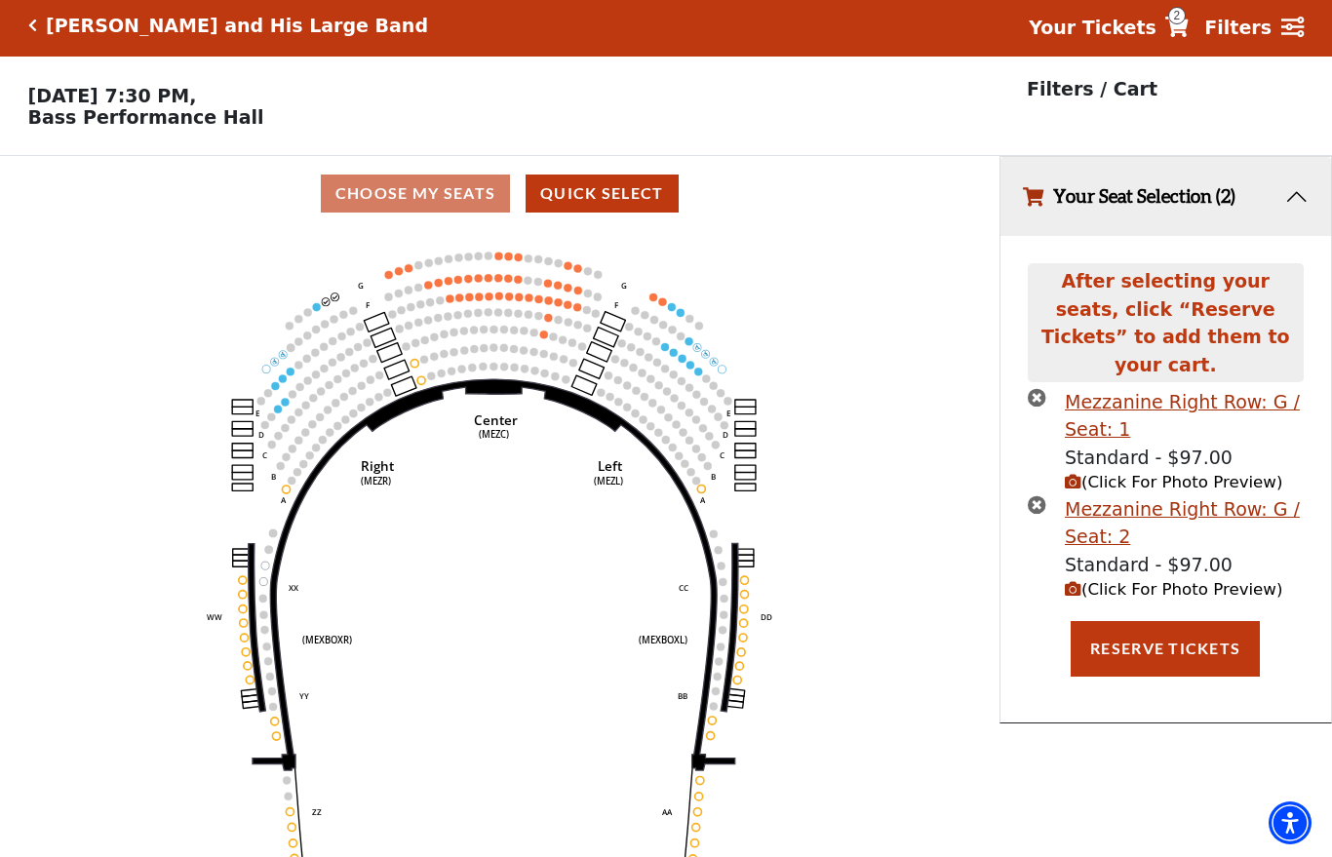
click at [654, 301] on circle at bounding box center [654, 298] width 8 height 8
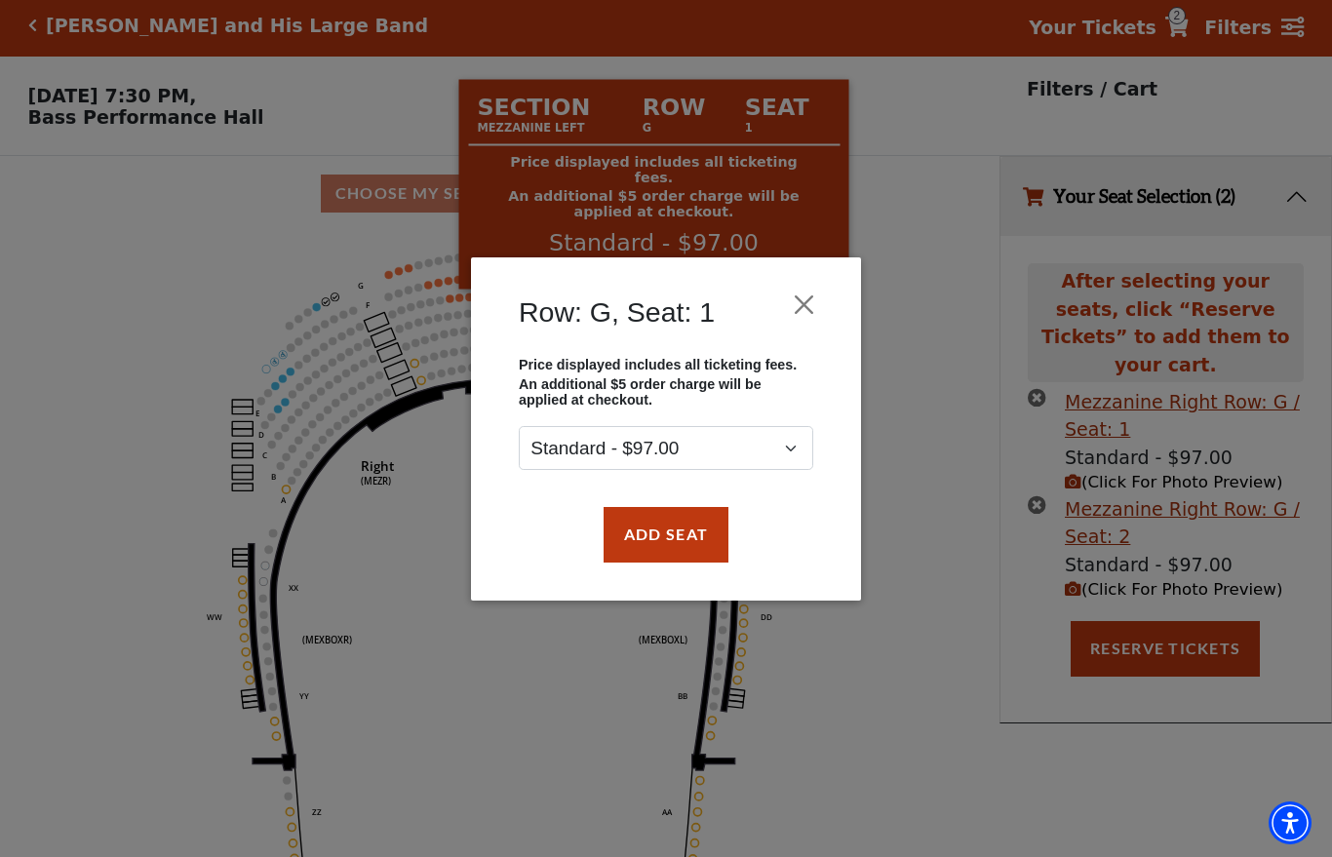
click at [684, 544] on button "Add Seat" at bounding box center [666, 534] width 125 height 55
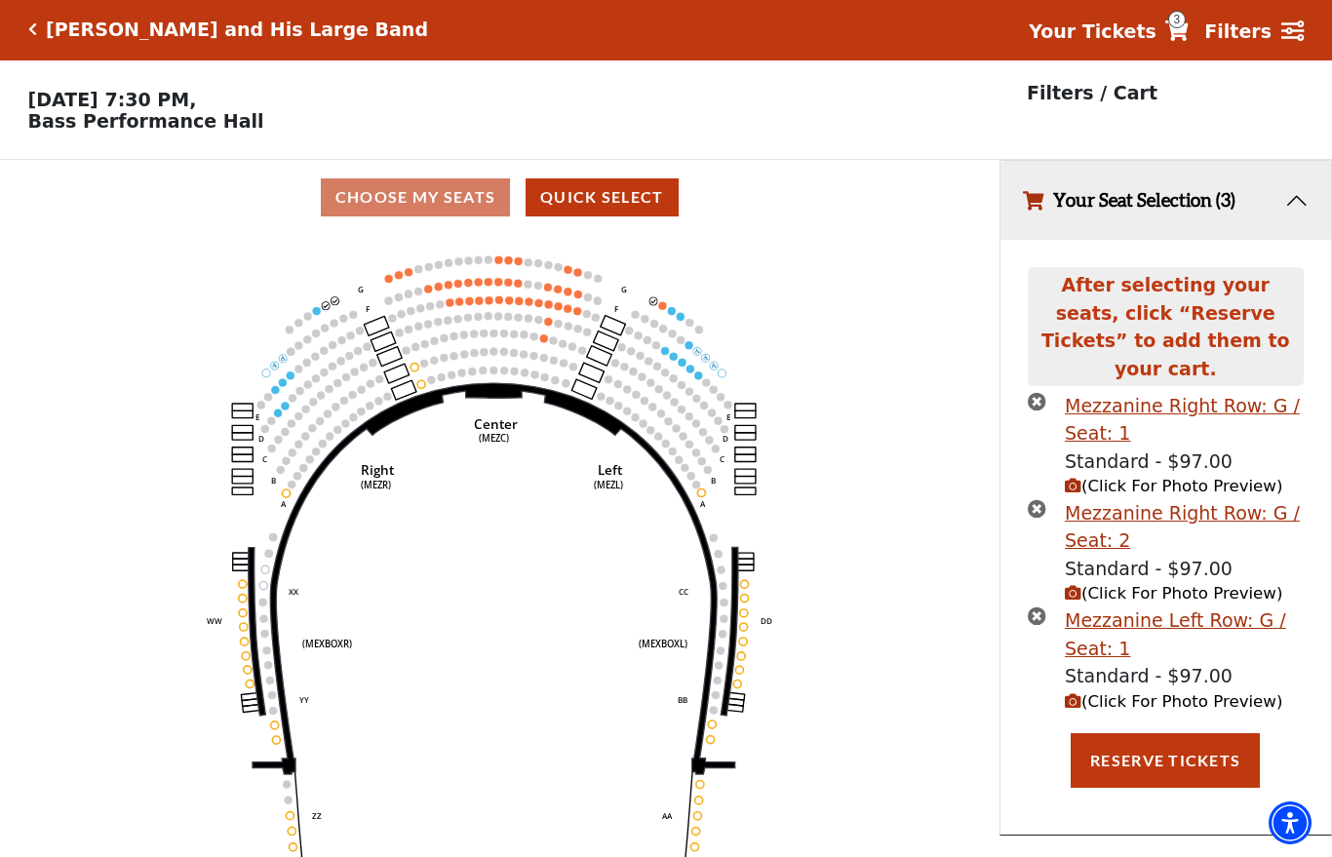
scroll to position [0, 0]
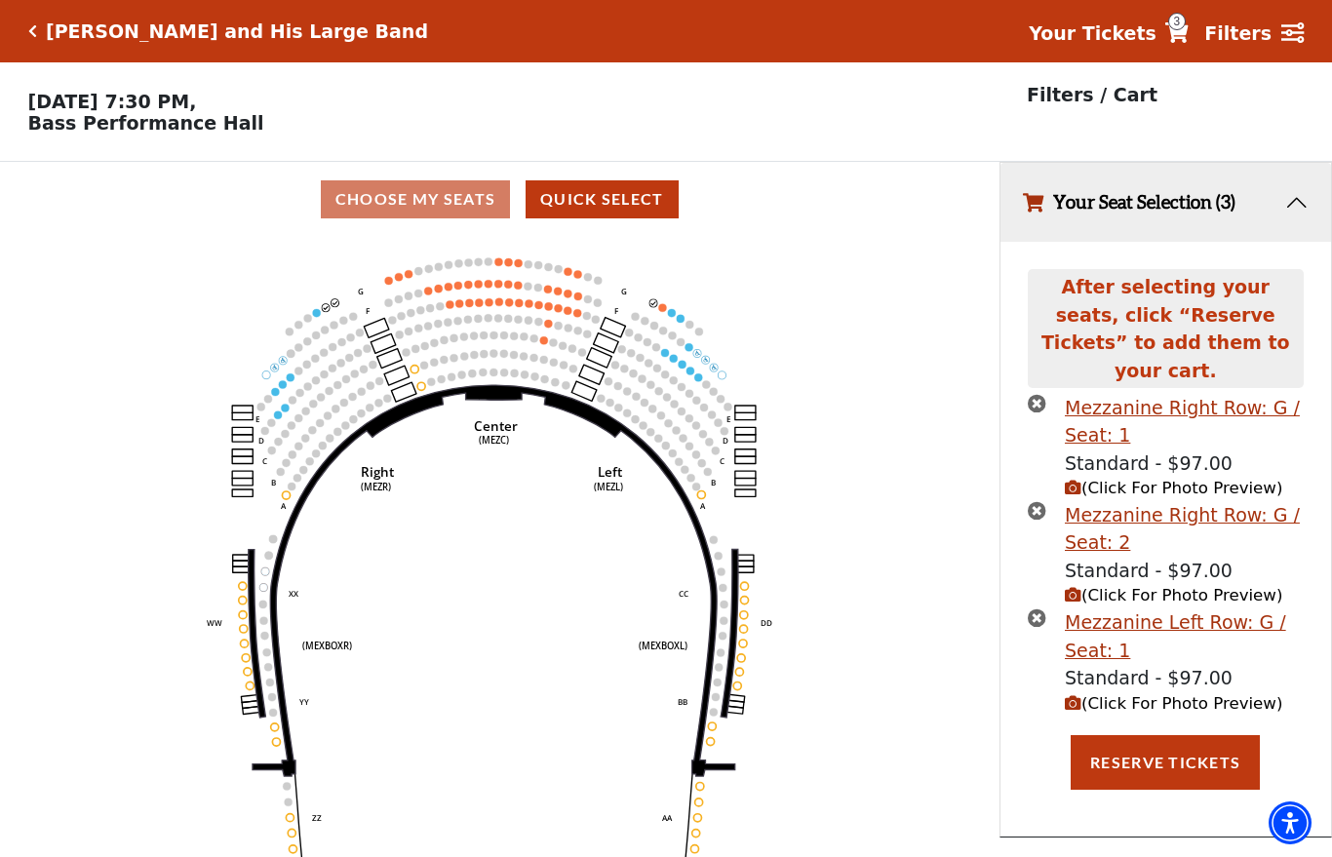
click at [665, 311] on circle at bounding box center [663, 307] width 8 height 8
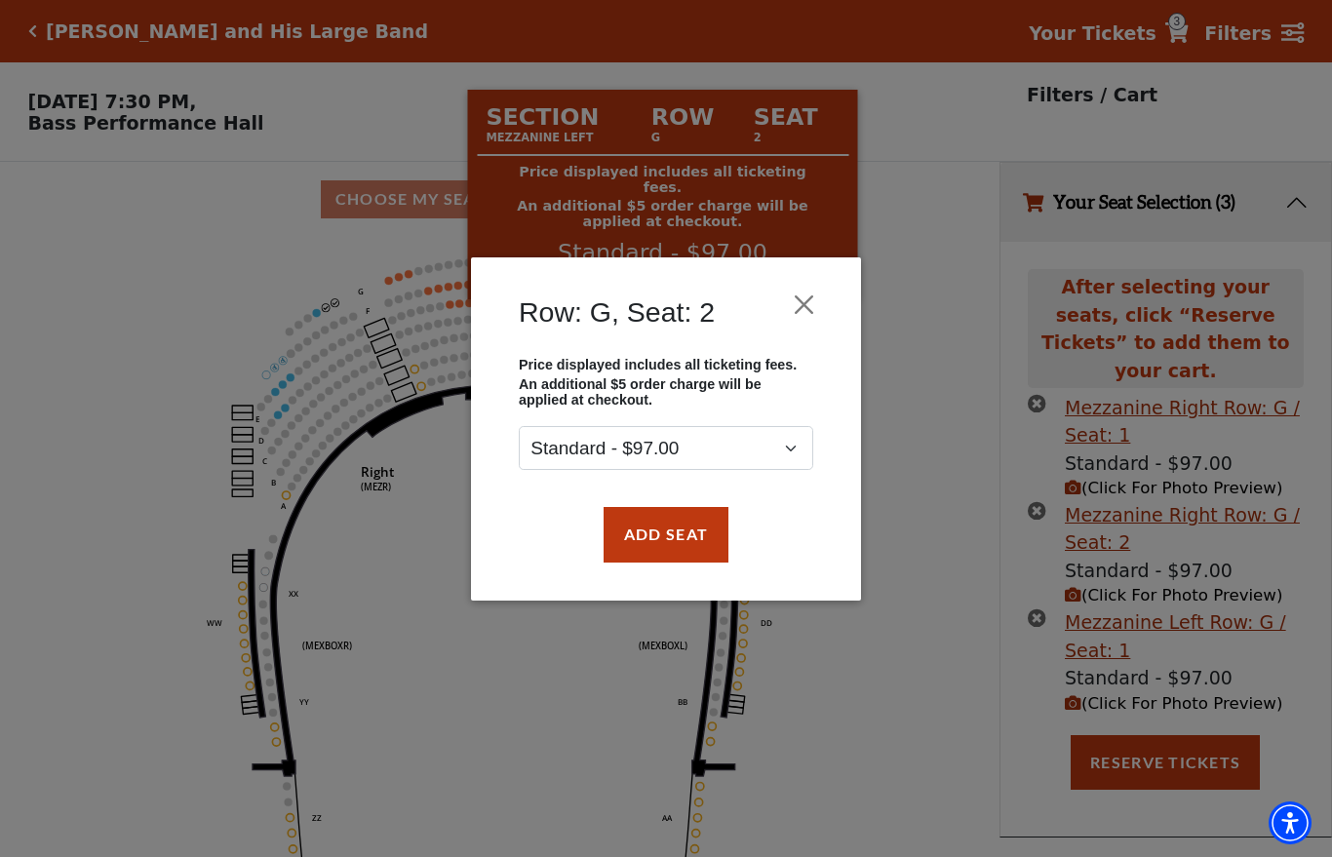
click at [670, 551] on button "Add Seat" at bounding box center [666, 534] width 125 height 55
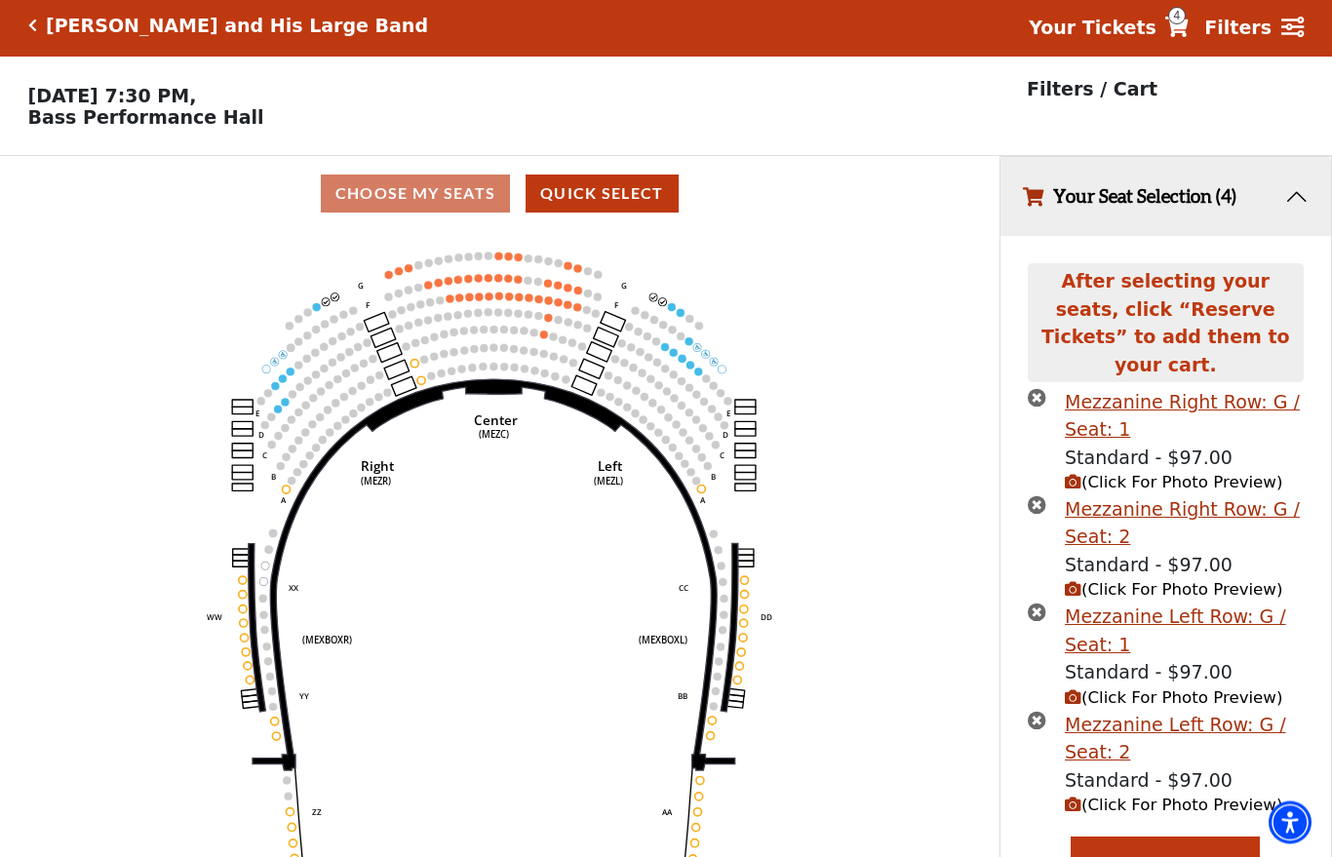
scroll to position [6, 0]
click at [1042, 495] on icon "times-circle" at bounding box center [1037, 504] width 19 height 19
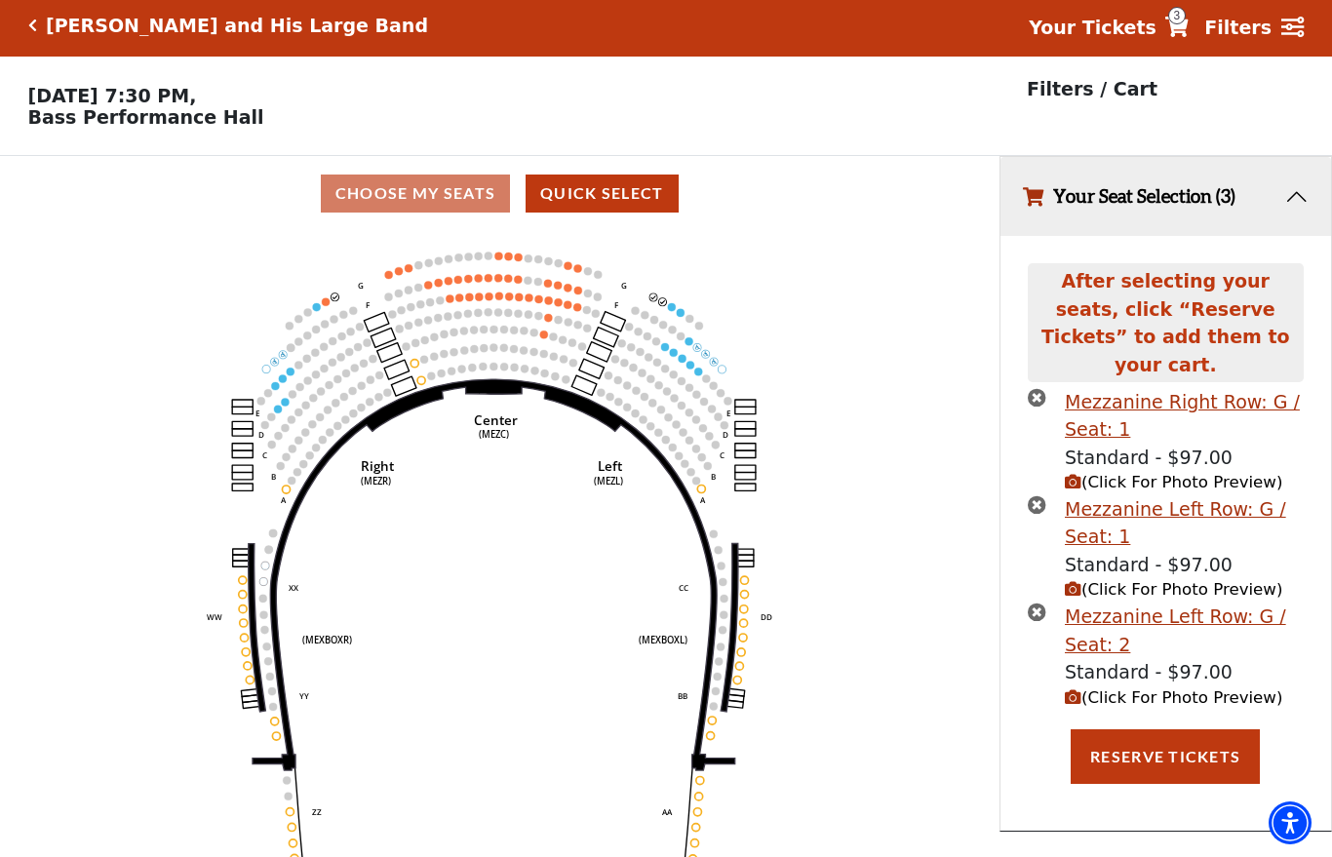
click at [1041, 388] on icon "times-circle" at bounding box center [1037, 397] width 19 height 19
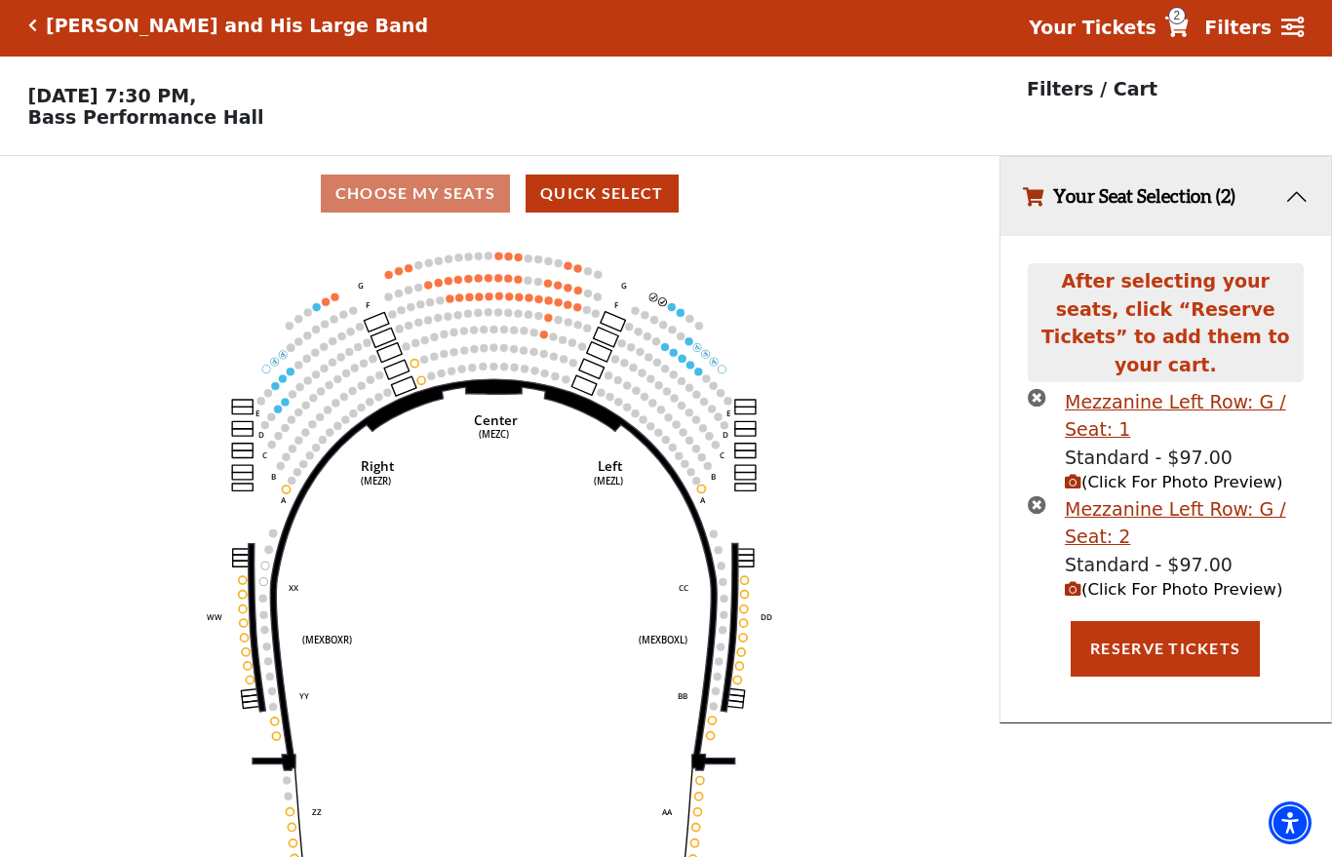
click at [1194, 473] on span "(Click For Photo Preview)" at bounding box center [1174, 482] width 218 height 19
